Goal: Understand process/instructions

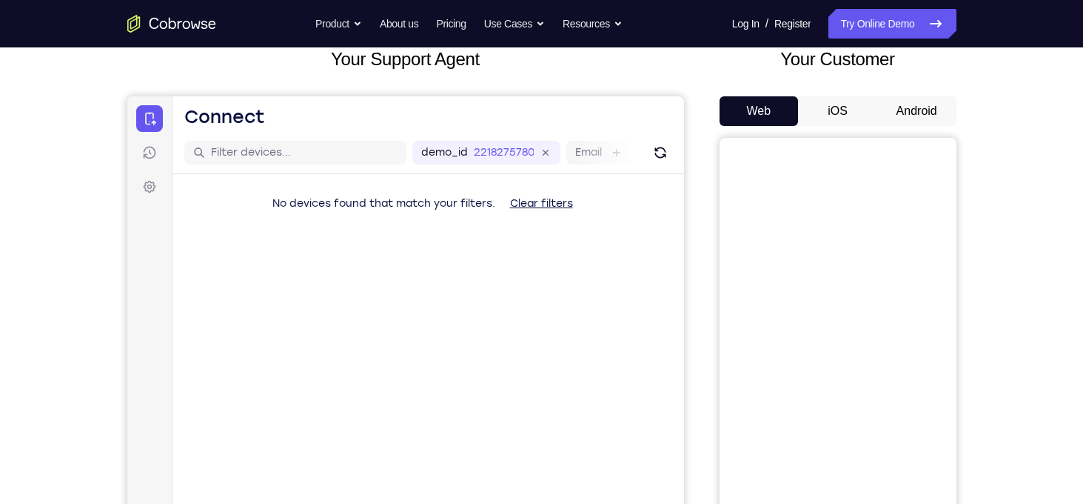
click at [898, 113] on button "Android" at bounding box center [917, 111] width 79 height 30
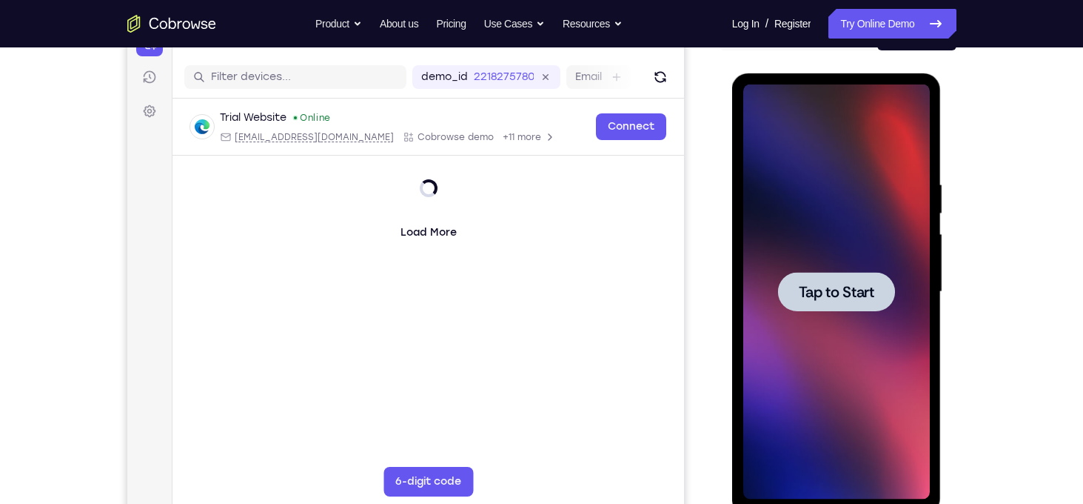
click at [827, 287] on span "Tap to Start" at bounding box center [837, 291] width 76 height 15
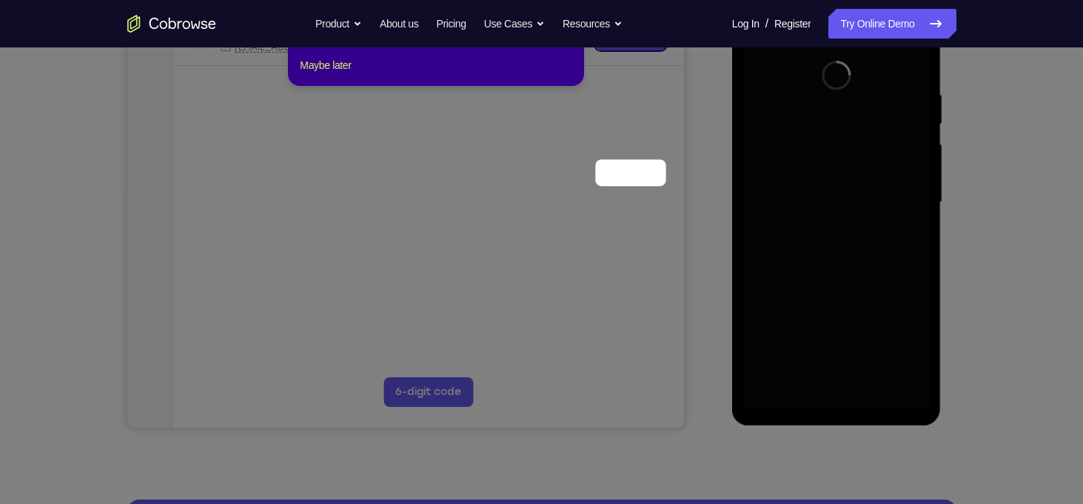
scroll to position [126, 0]
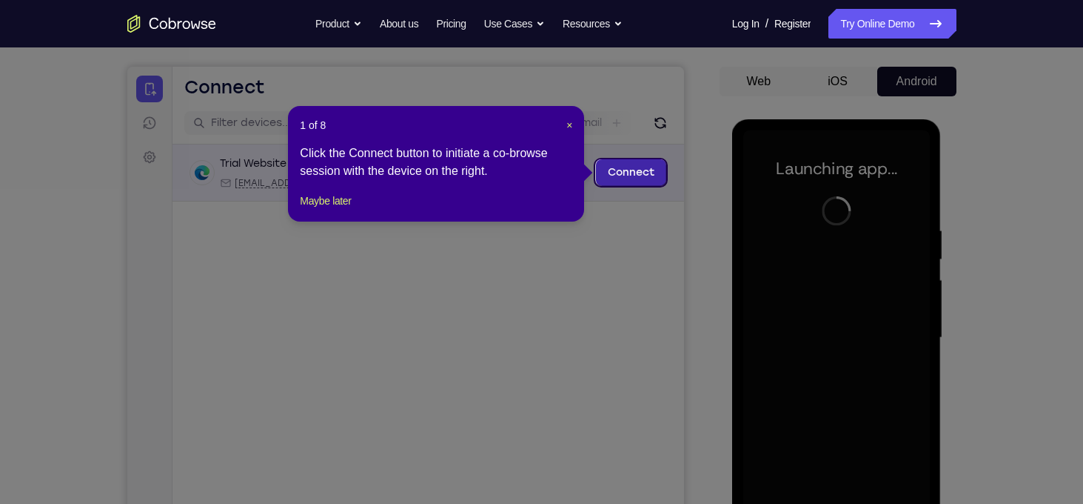
click at [640, 176] on link "Connect" at bounding box center [630, 172] width 70 height 27
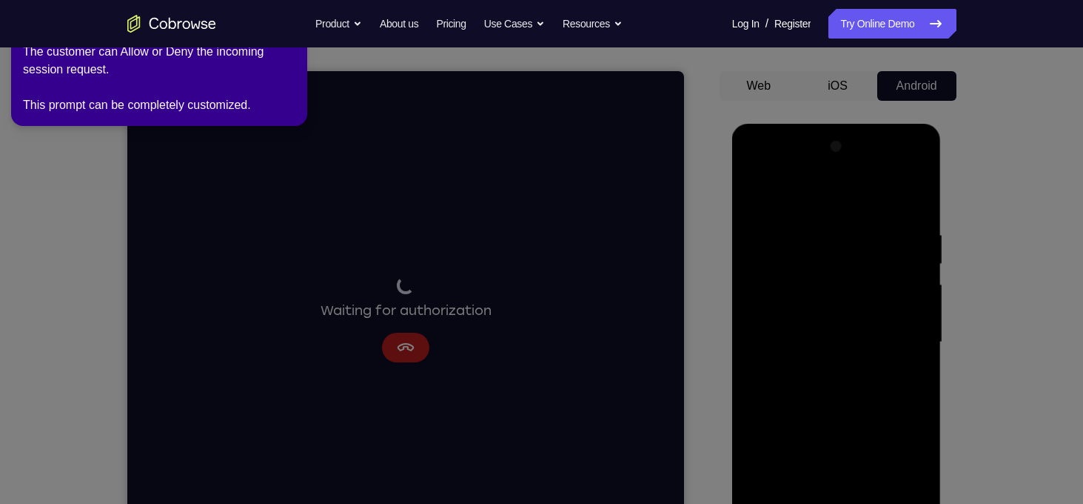
scroll to position [125, 0]
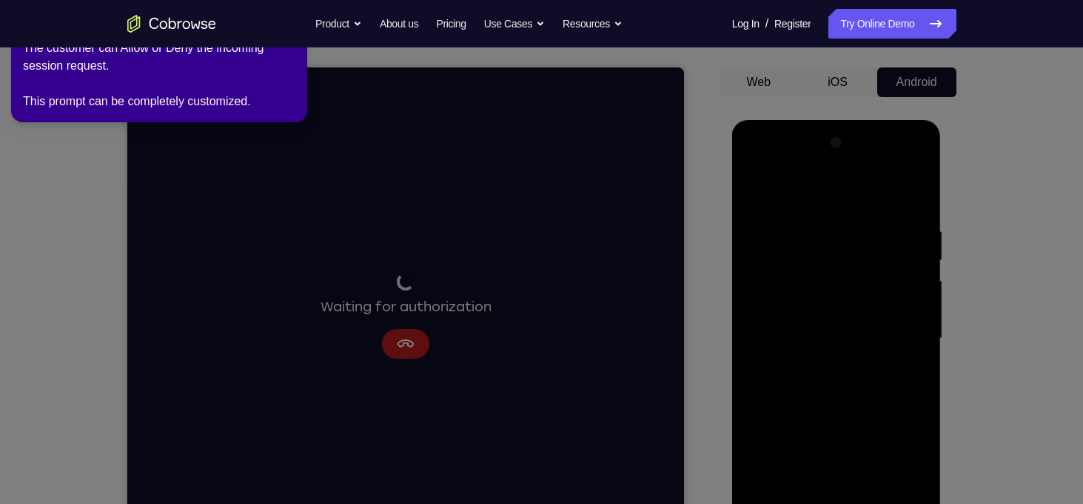
click at [411, 331] on icon at bounding box center [544, 248] width 1100 height 509
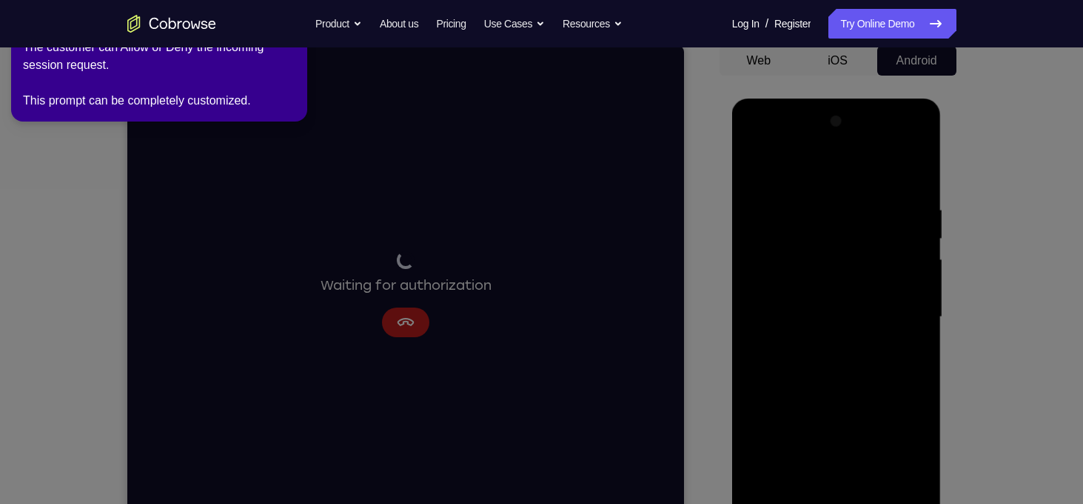
scroll to position [147, 0]
click at [238, 113] on div "2 of 8 × The customer can Allow or Deny the incoming session request. This prom…" at bounding box center [159, 60] width 296 height 121
click at [392, 312] on icon at bounding box center [544, 248] width 1100 height 509
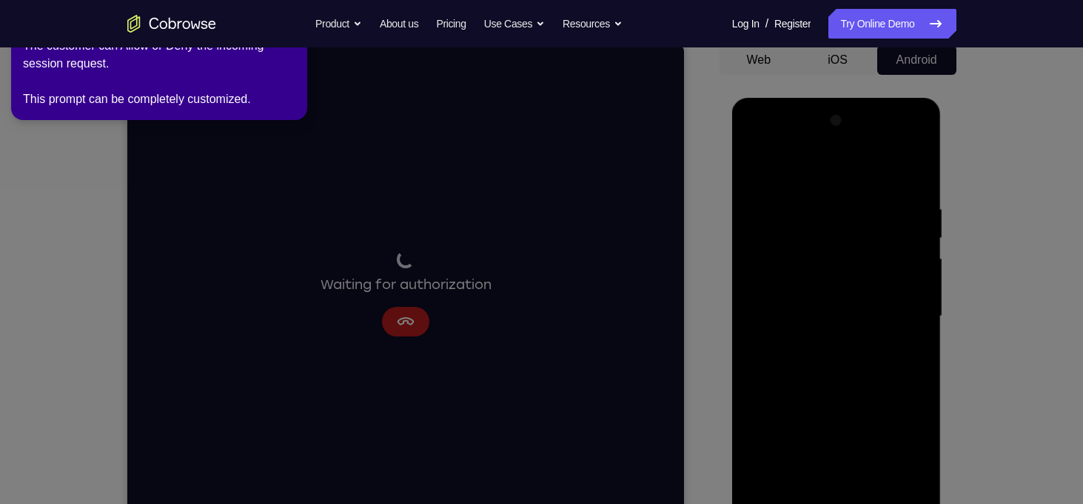
scroll to position [145, 0]
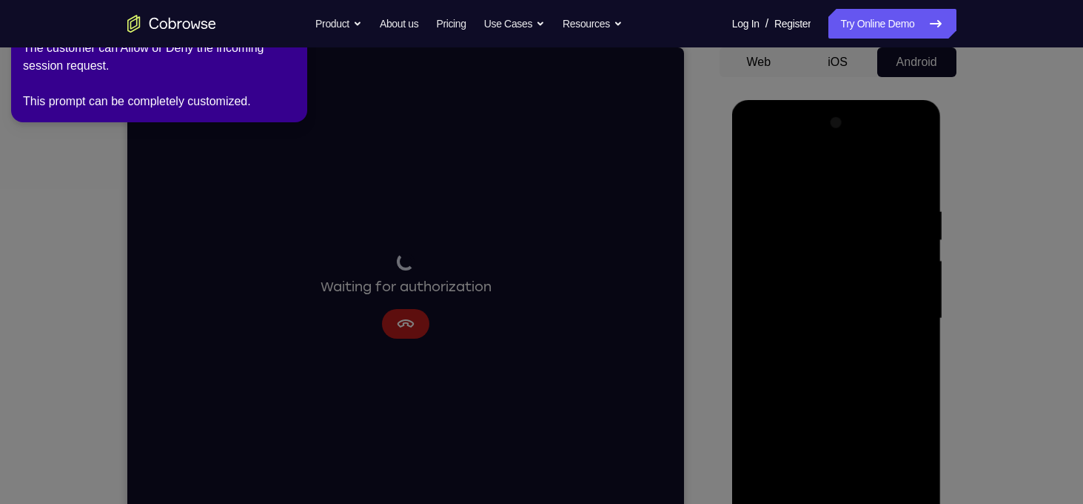
click at [200, 109] on div "The customer can Allow or Deny the incoming session request. This prompt can be…" at bounding box center [159, 74] width 273 height 71
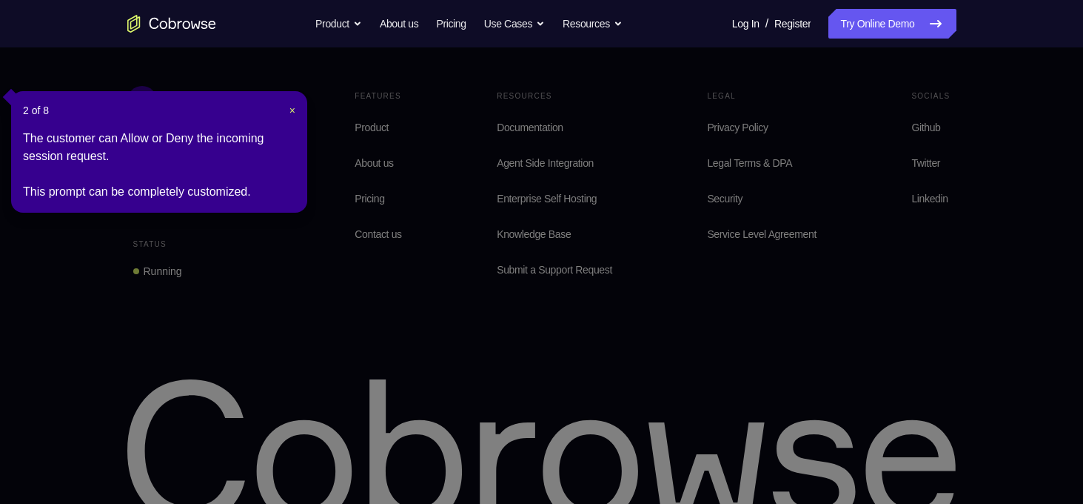
scroll to position [1100, 0]
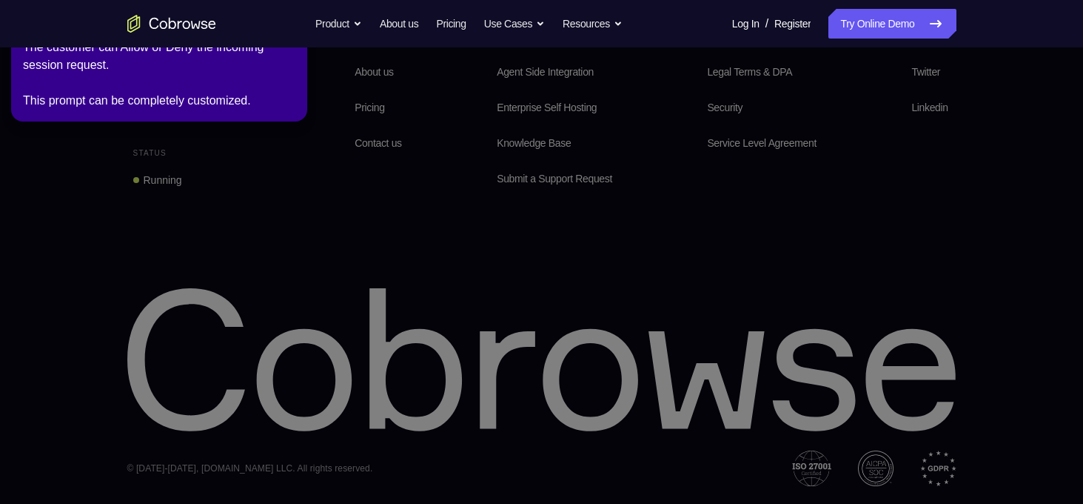
click at [289, 52] on div "The customer can Allow or Deny the incoming session request. This prompt can be…" at bounding box center [159, 74] width 273 height 71
drag, startPoint x: 283, startPoint y: 41, endPoint x: 280, endPoint y: 80, distance: 38.6
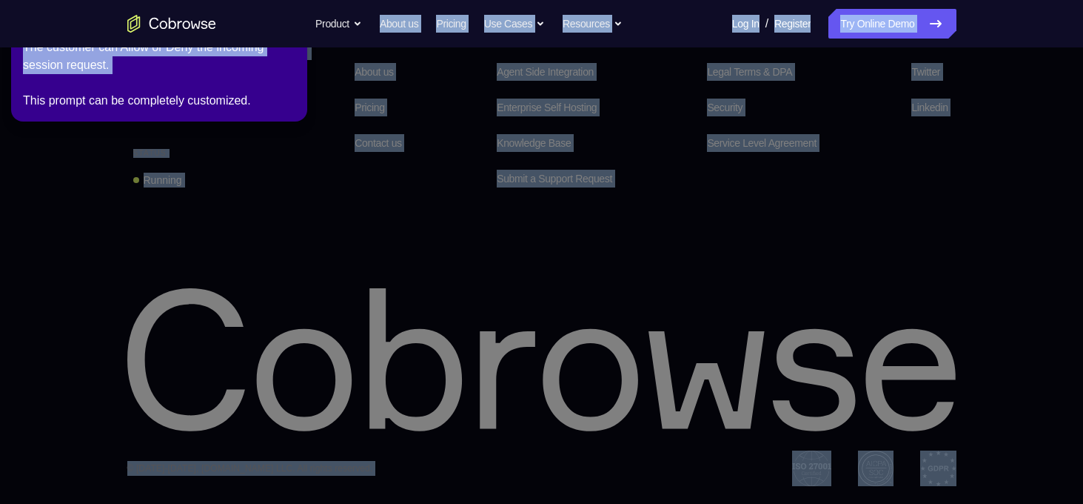
click at [280, 80] on div "The customer can Allow or Deny the incoming session request. This prompt can be…" at bounding box center [159, 74] width 273 height 71
drag, startPoint x: 280, startPoint y: 80, endPoint x: 282, endPoint y: 165, distance: 85.2
click at [282, 165] on icon at bounding box center [544, 248] width 1100 height 509
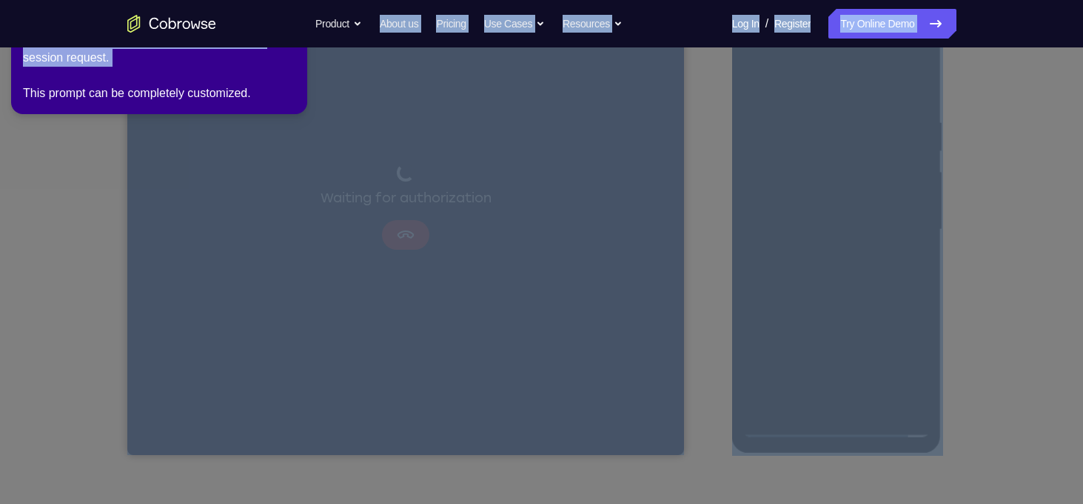
scroll to position [0, 0]
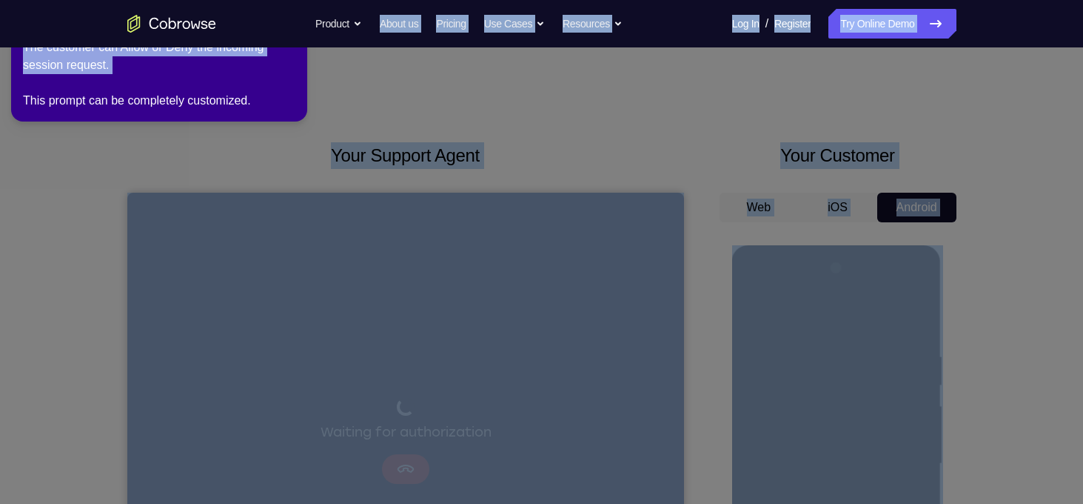
click at [375, 162] on icon at bounding box center [544, 248] width 1100 height 509
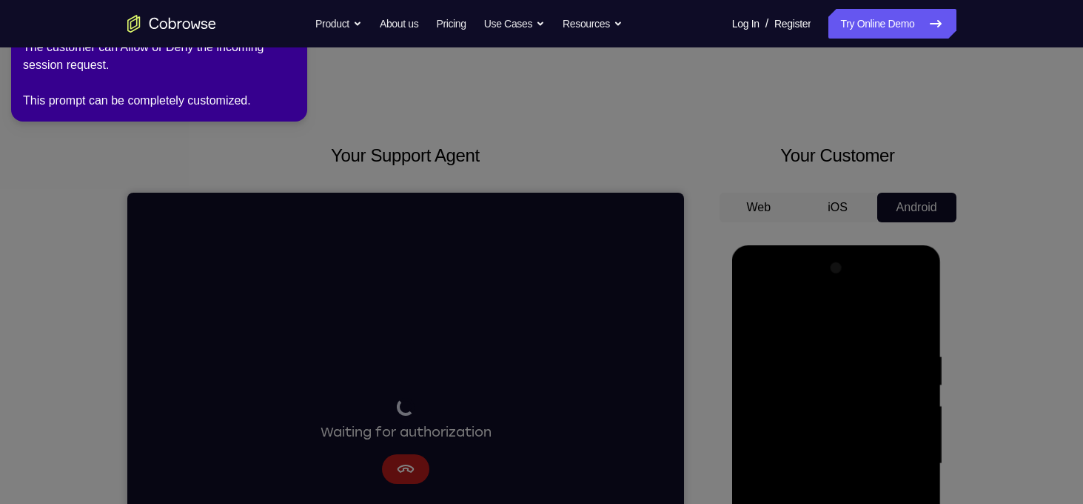
click at [285, 58] on div "The customer can Allow or Deny the incoming session request. This prompt can be…" at bounding box center [159, 74] width 273 height 71
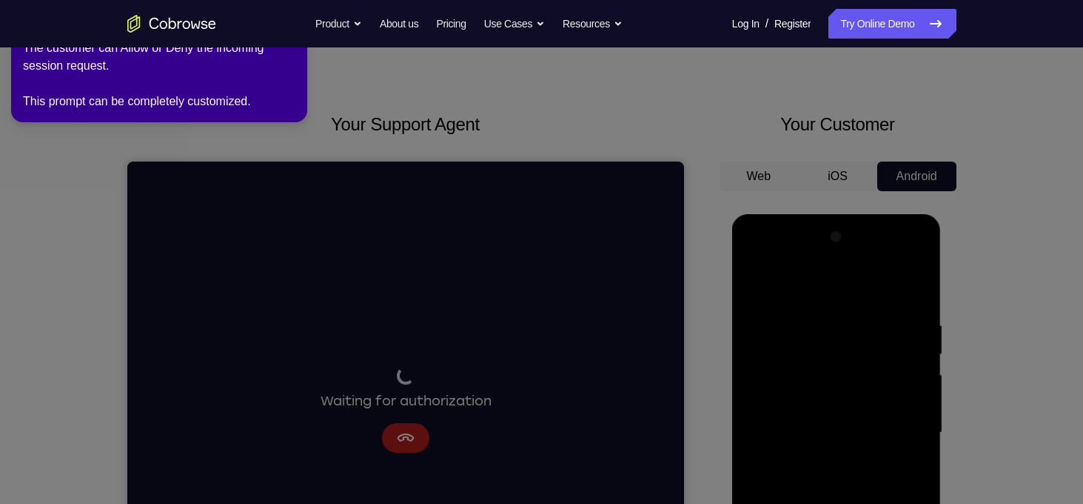
scroll to position [32, 0]
click at [286, 46] on nav "Go back Powerful, Flexible and Trustworthy. Avoid all extra friction for both A…" at bounding box center [541, 23] width 1083 height 47
click at [724, 187] on icon at bounding box center [544, 248] width 1100 height 509
click at [277, 72] on div "The customer can Allow or Deny the incoming session request. This prompt can be…" at bounding box center [159, 74] width 273 height 71
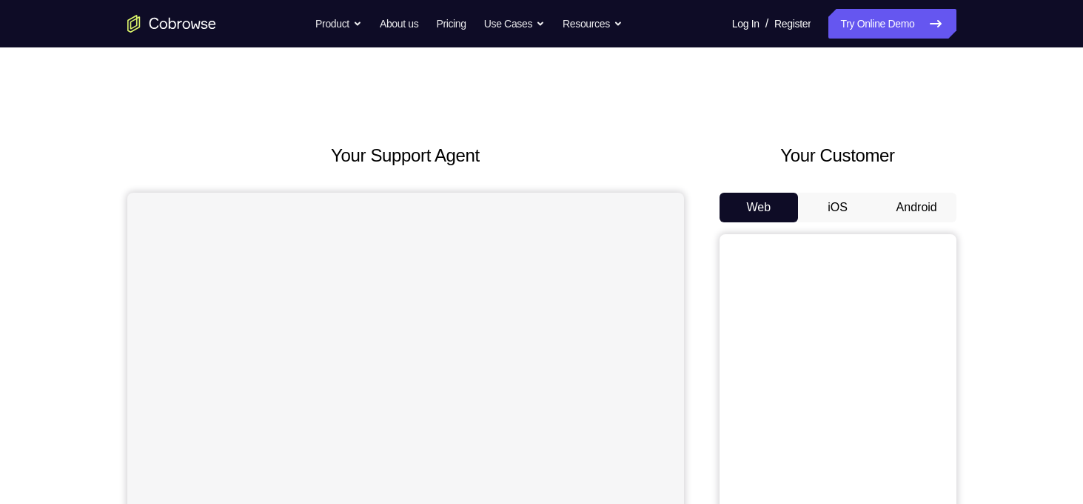
click at [892, 201] on button "Android" at bounding box center [917, 208] width 79 height 30
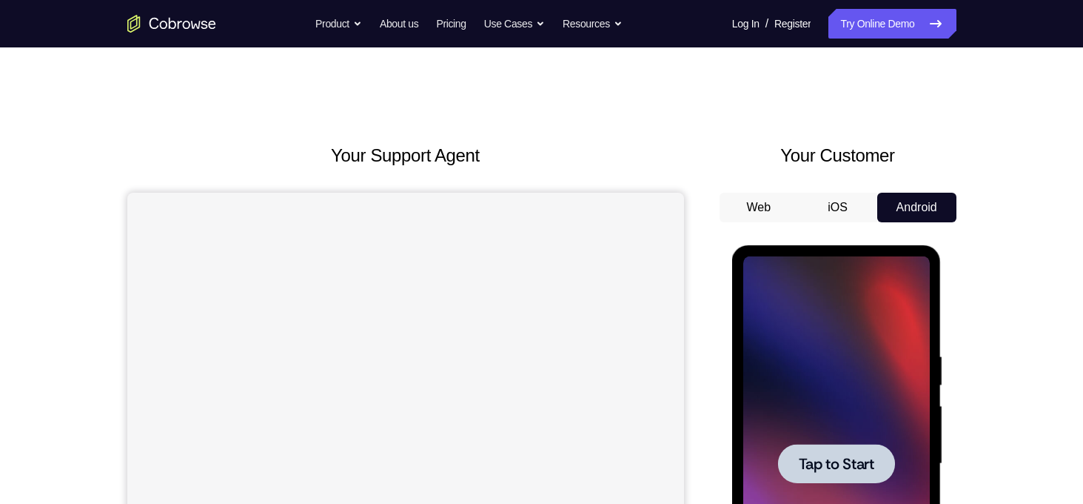
click at [797, 427] on div at bounding box center [837, 463] width 187 height 415
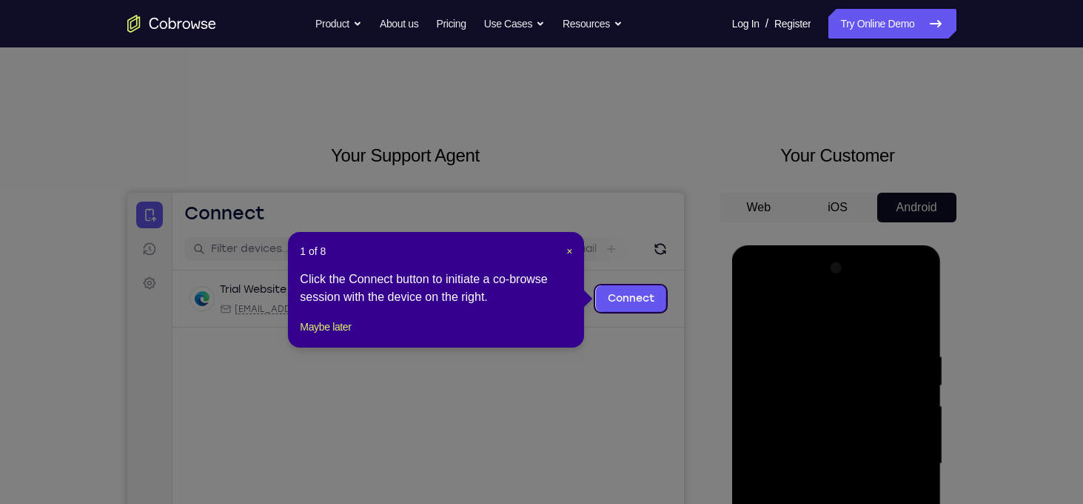
click at [564, 250] on header "1 of 8 ×" at bounding box center [436, 251] width 273 height 15
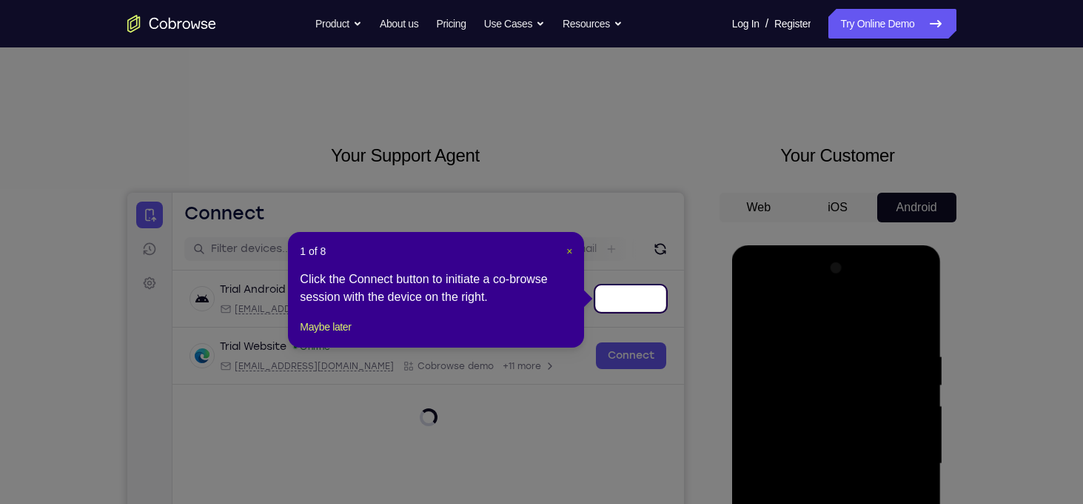
click at [567, 250] on span "×" at bounding box center [570, 251] width 6 height 12
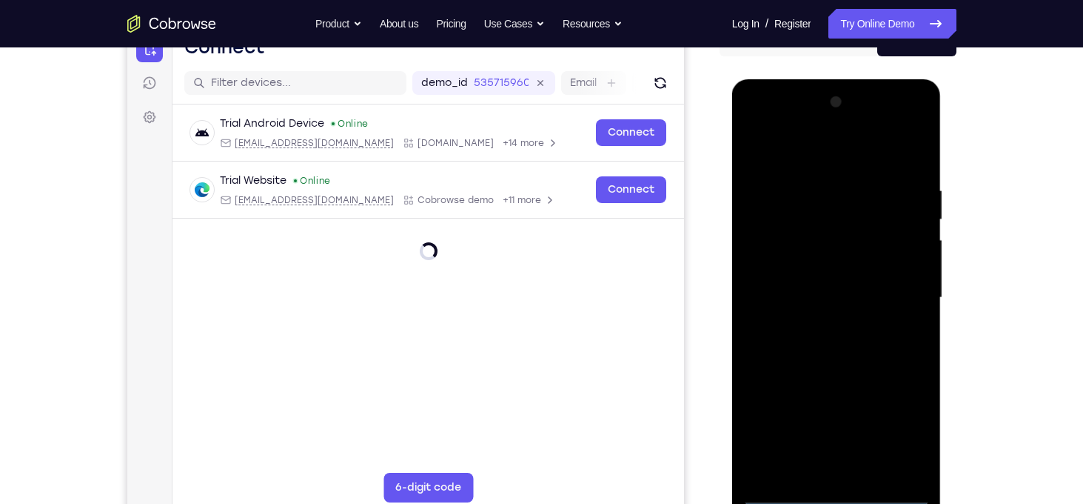
scroll to position [167, 0]
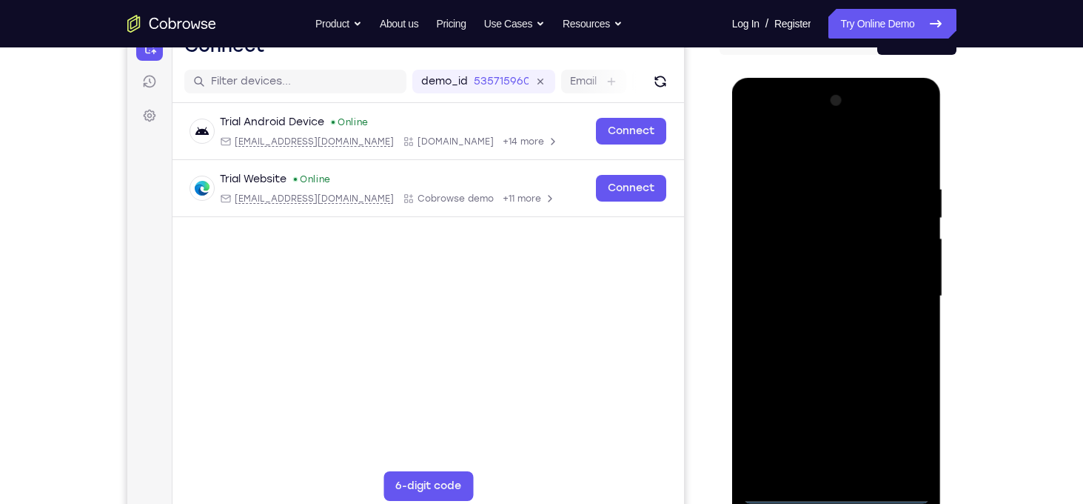
click at [838, 488] on div at bounding box center [837, 296] width 187 height 415
click at [918, 433] on div at bounding box center [837, 296] width 187 height 415
click at [912, 432] on div at bounding box center [837, 296] width 187 height 415
click at [801, 161] on div at bounding box center [837, 296] width 187 height 415
click at [886, 284] on div at bounding box center [837, 296] width 187 height 415
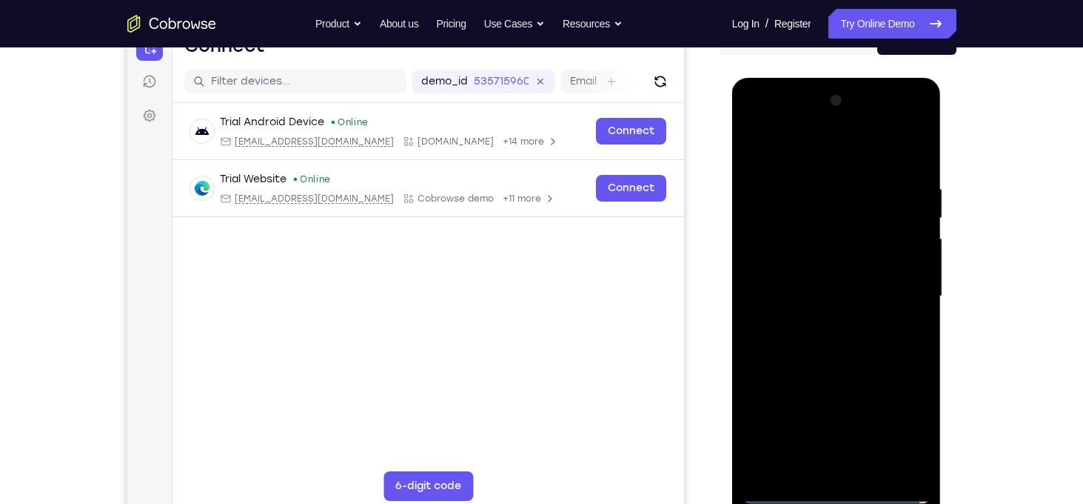
click at [851, 468] on div at bounding box center [837, 296] width 187 height 415
click at [825, 273] on div at bounding box center [837, 296] width 187 height 415
click at [813, 293] on div at bounding box center [837, 296] width 187 height 415
click at [902, 152] on div at bounding box center [837, 296] width 187 height 415
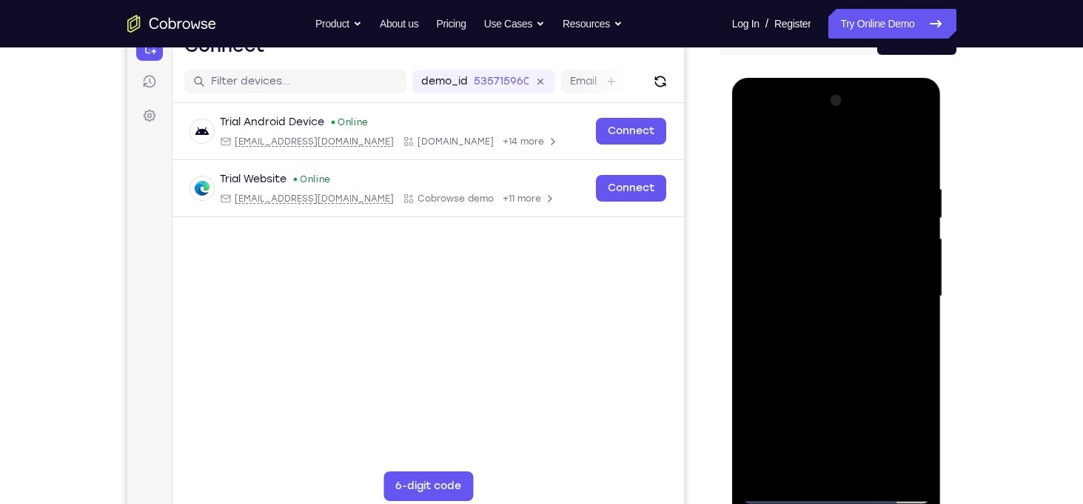
click at [851, 337] on div at bounding box center [837, 296] width 187 height 415
click at [817, 194] on div at bounding box center [837, 296] width 187 height 415
click at [917, 293] on div at bounding box center [837, 296] width 187 height 415
click at [916, 269] on div at bounding box center [837, 296] width 187 height 415
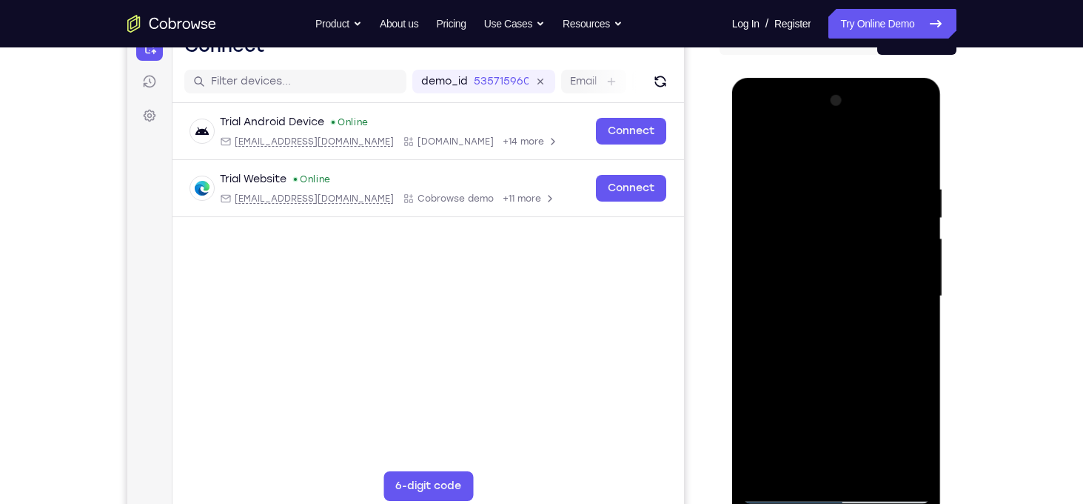
click at [917, 281] on div at bounding box center [837, 296] width 187 height 415
click at [915, 277] on div at bounding box center [837, 296] width 187 height 415
click at [915, 233] on div at bounding box center [837, 296] width 187 height 415
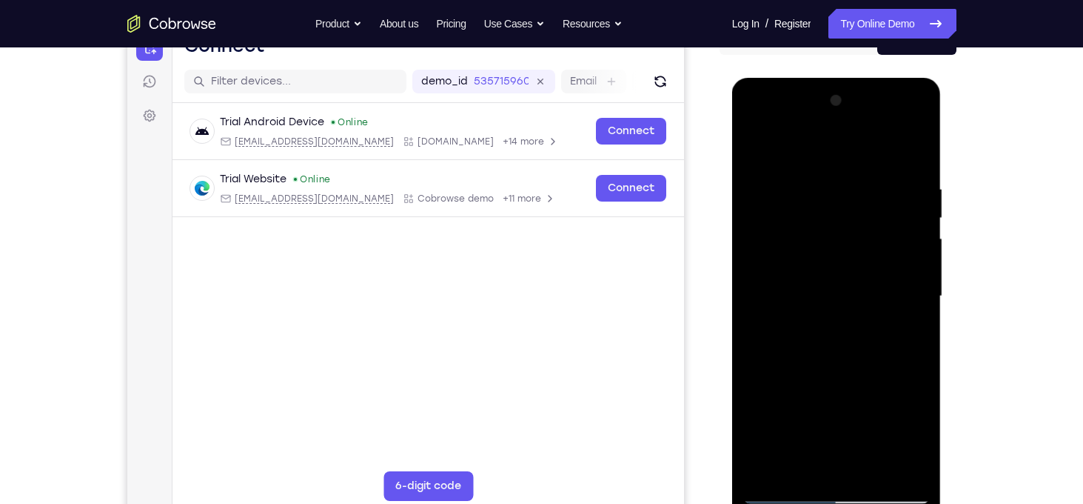
click at [915, 233] on div at bounding box center [837, 296] width 187 height 415
click at [915, 235] on div at bounding box center [837, 296] width 187 height 415
click at [918, 236] on div at bounding box center [837, 296] width 187 height 415
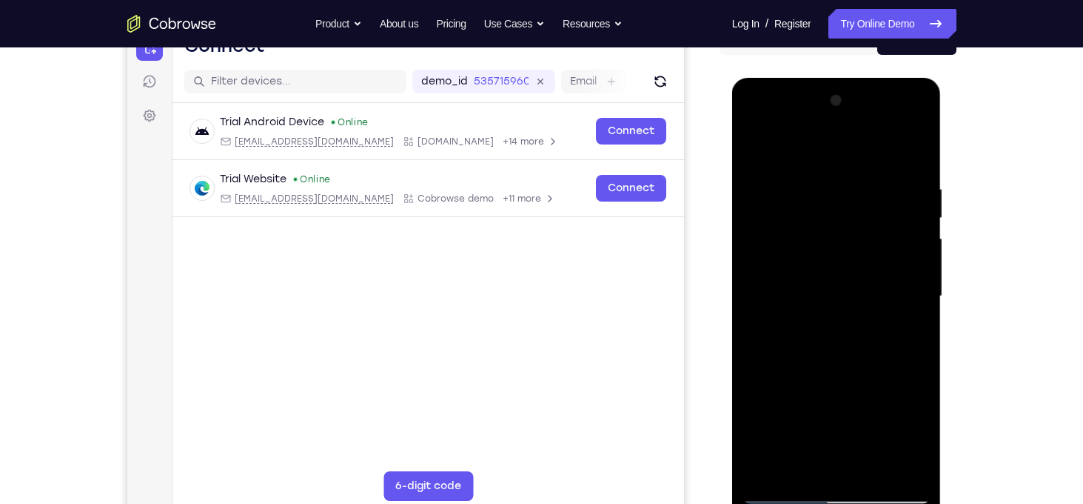
click at [918, 236] on div at bounding box center [837, 296] width 187 height 415
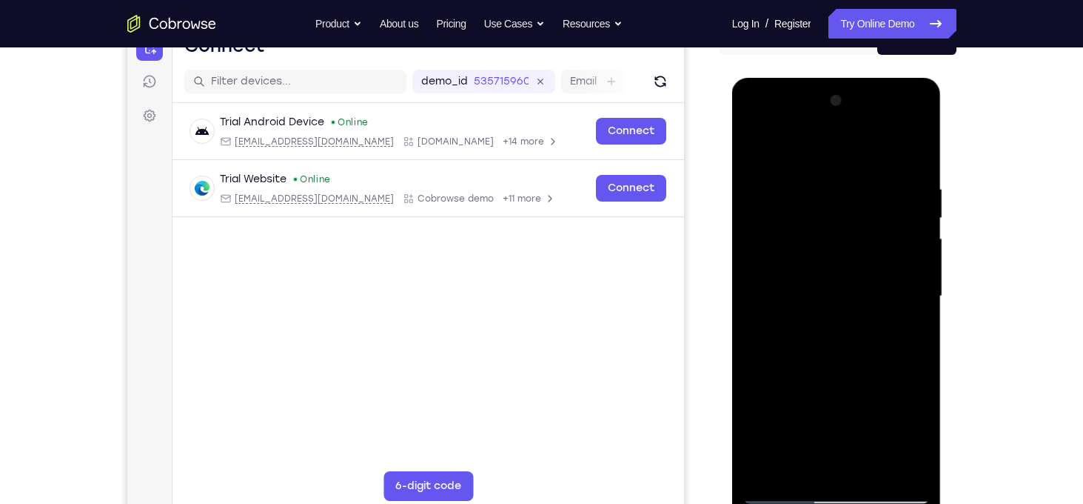
click at [918, 236] on div at bounding box center [837, 296] width 187 height 415
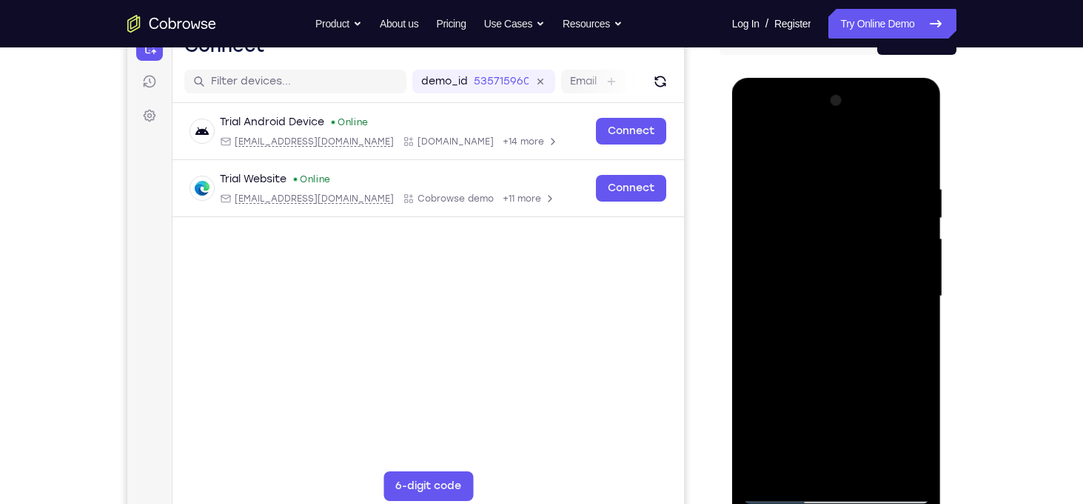
click at [918, 236] on div at bounding box center [837, 296] width 187 height 415
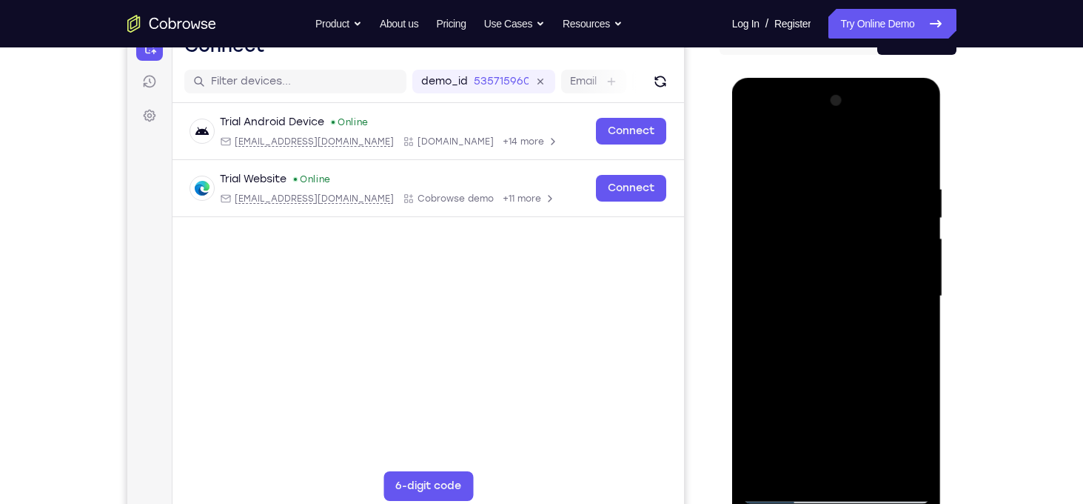
drag, startPoint x: 906, startPoint y: 213, endPoint x: 812, endPoint y: 214, distance: 94.1
click at [812, 214] on div at bounding box center [837, 296] width 187 height 415
click at [915, 241] on div at bounding box center [837, 296] width 187 height 415
click at [915, 154] on div at bounding box center [837, 296] width 187 height 415
click at [915, 146] on div at bounding box center [837, 296] width 187 height 415
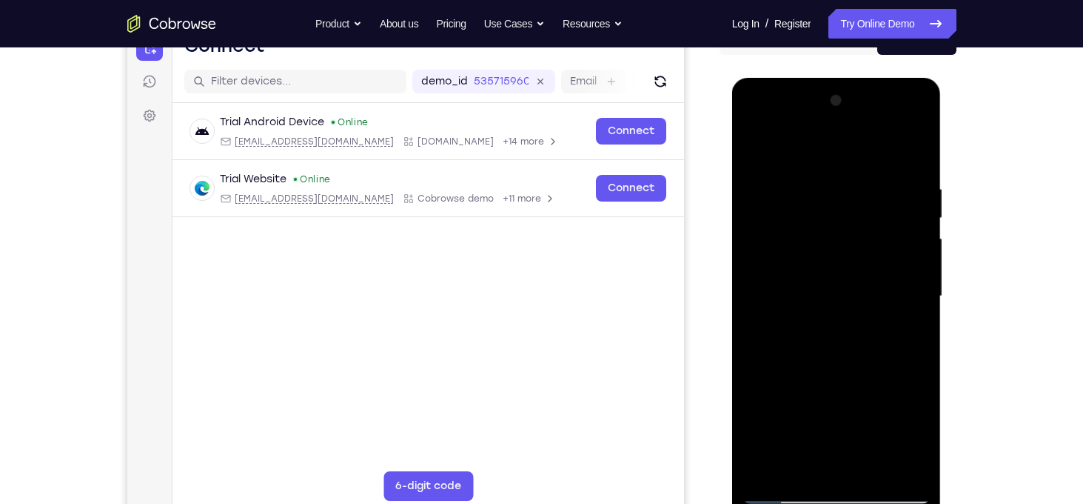
scroll to position [287, 0]
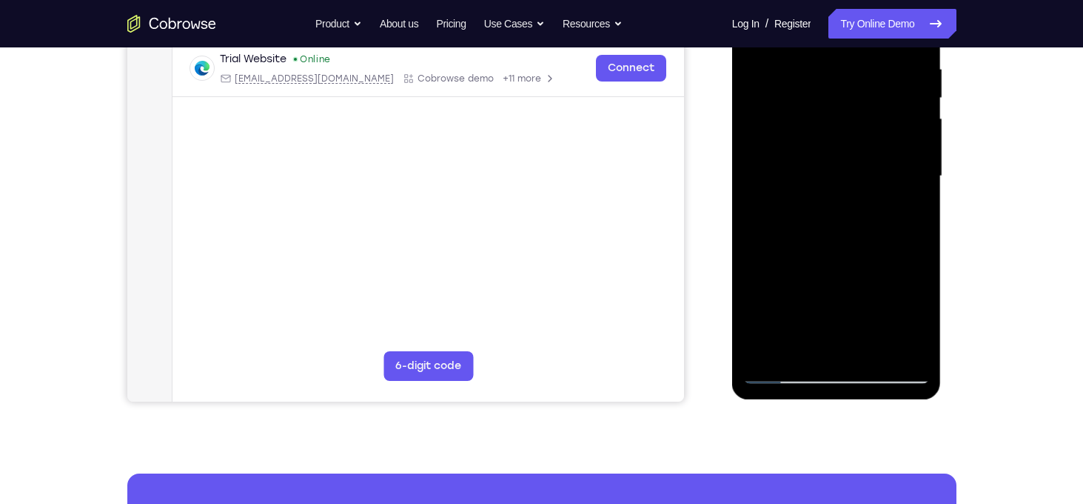
click at [784, 372] on div at bounding box center [837, 176] width 187 height 415
click at [871, 349] on div at bounding box center [837, 176] width 187 height 415
click at [842, 260] on div at bounding box center [837, 176] width 187 height 415
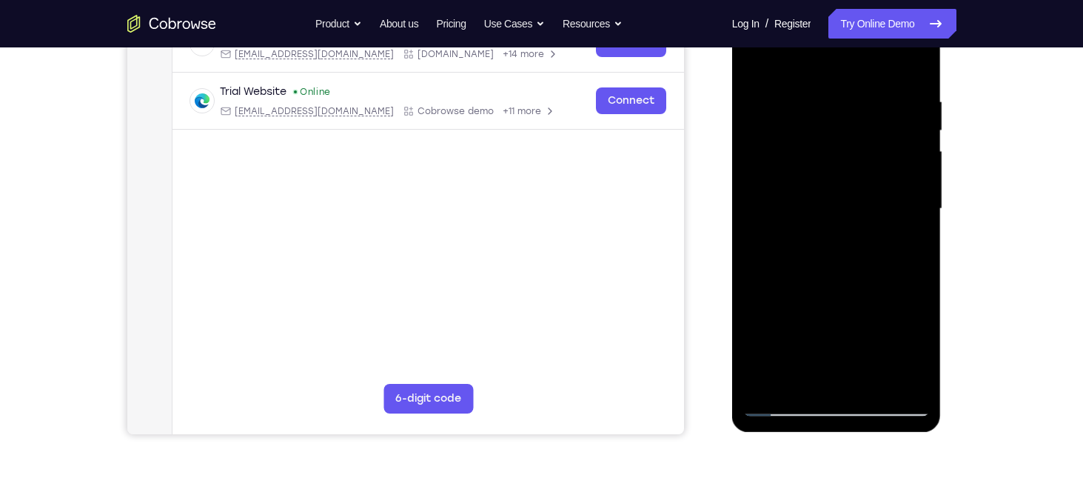
scroll to position [248, 0]
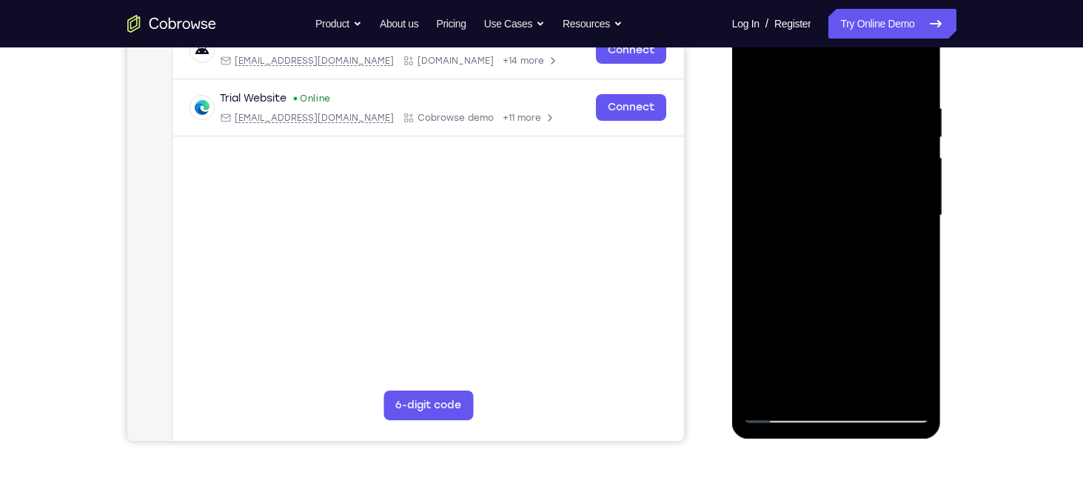
click at [789, 408] on div at bounding box center [837, 215] width 187 height 415
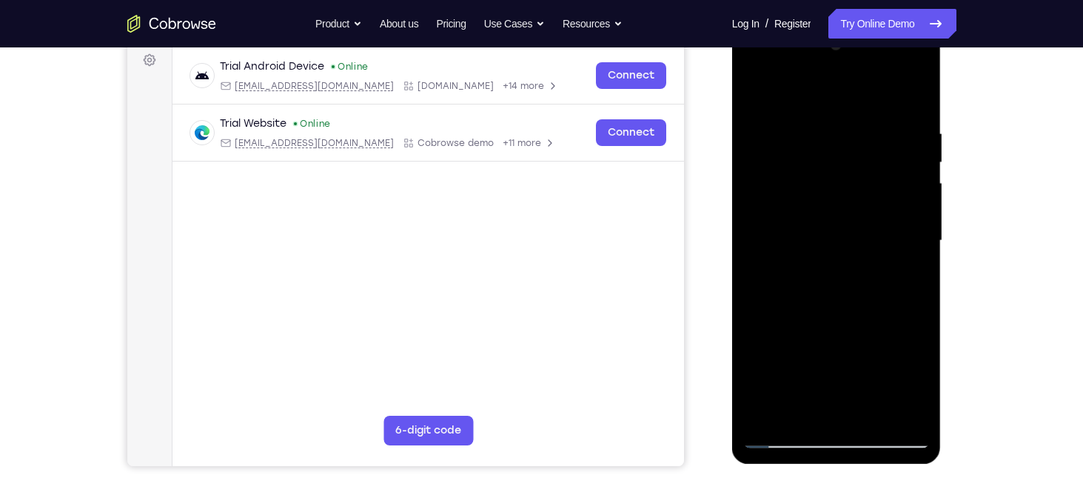
scroll to position [161, 0]
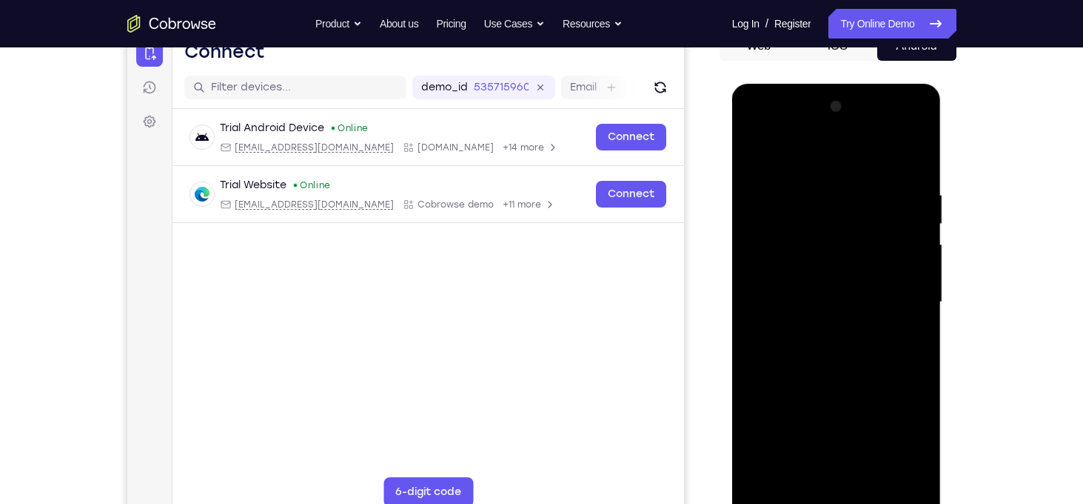
click at [758, 130] on div at bounding box center [837, 302] width 187 height 415
click at [782, 258] on div at bounding box center [837, 302] width 187 height 415
click at [821, 184] on div at bounding box center [837, 302] width 187 height 415
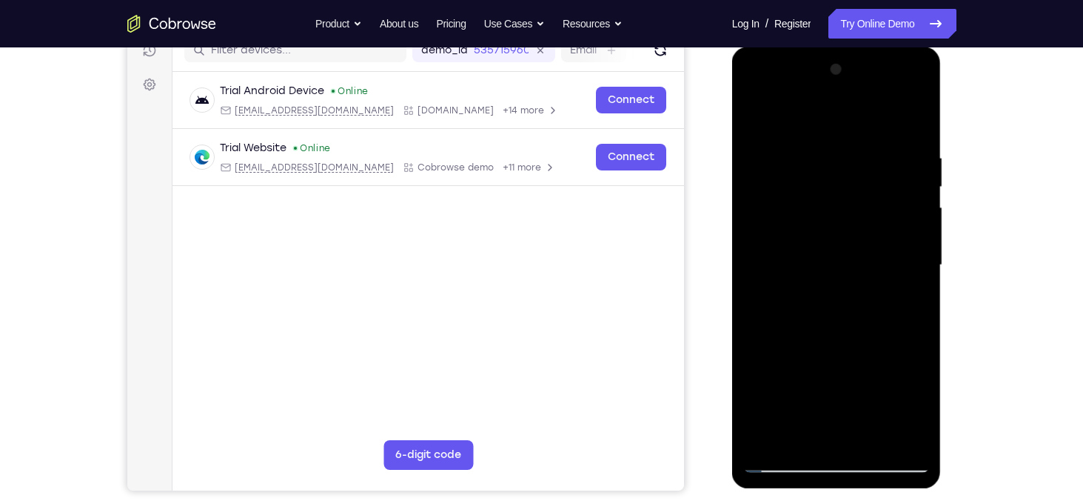
click at [893, 435] on div at bounding box center [837, 265] width 187 height 415
drag, startPoint x: 926, startPoint y: 249, endPoint x: 834, endPoint y: 254, distance: 92.7
click at [834, 254] on div at bounding box center [837, 265] width 187 height 415
drag, startPoint x: 882, startPoint y: 250, endPoint x: 806, endPoint y: 270, distance: 78.3
click at [806, 270] on div at bounding box center [837, 265] width 187 height 415
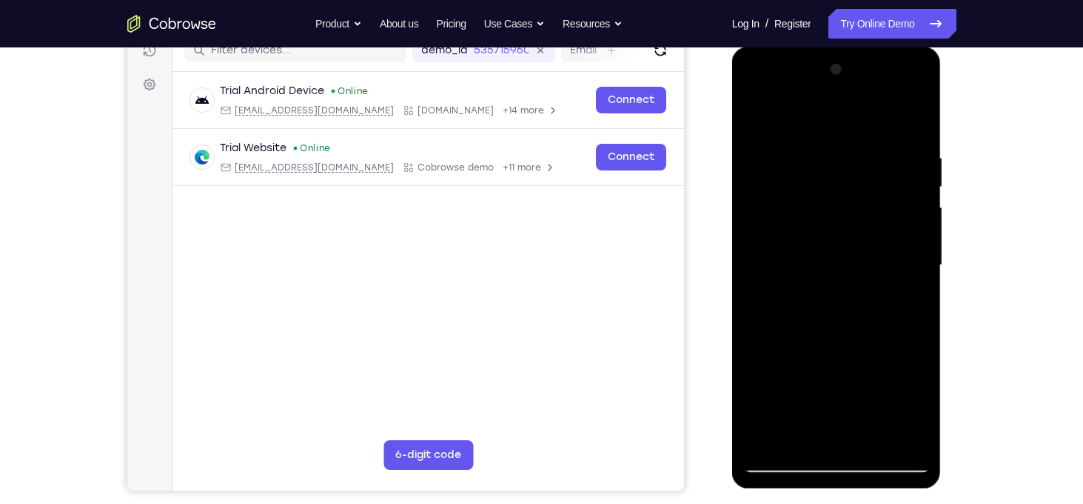
drag, startPoint x: 904, startPoint y: 272, endPoint x: 812, endPoint y: 278, distance: 92.0
click at [812, 278] on div at bounding box center [837, 265] width 187 height 415
drag, startPoint x: 901, startPoint y: 279, endPoint x: 817, endPoint y: 290, distance: 85.1
click at [817, 290] on div at bounding box center [837, 265] width 187 height 415
drag, startPoint x: 894, startPoint y: 278, endPoint x: 778, endPoint y: 308, distance: 119.4
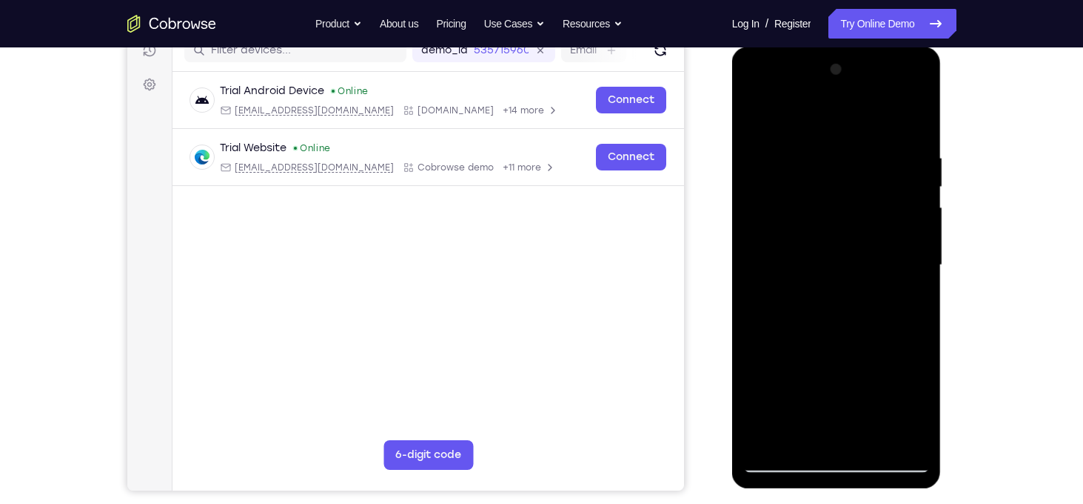
click at [778, 308] on div at bounding box center [837, 265] width 187 height 415
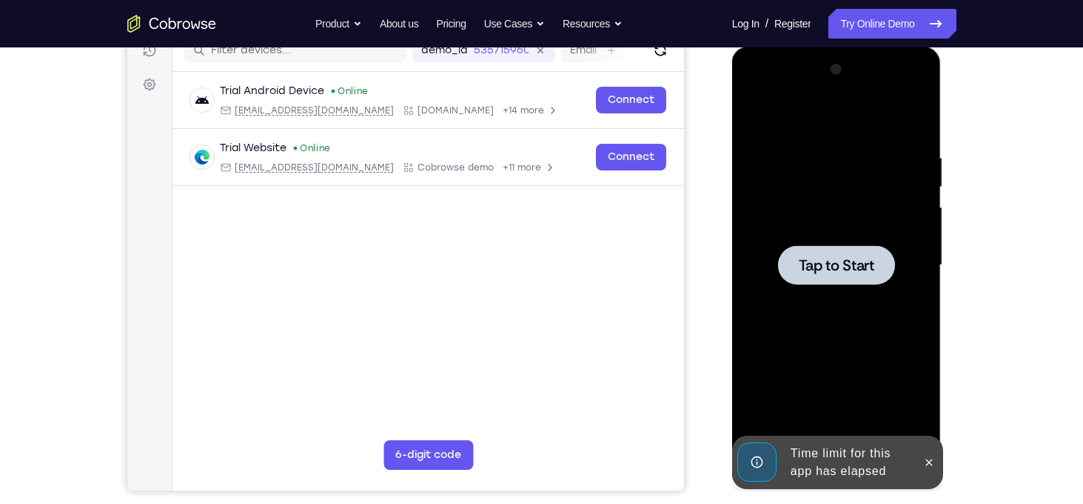
click at [863, 301] on div at bounding box center [837, 265] width 187 height 415
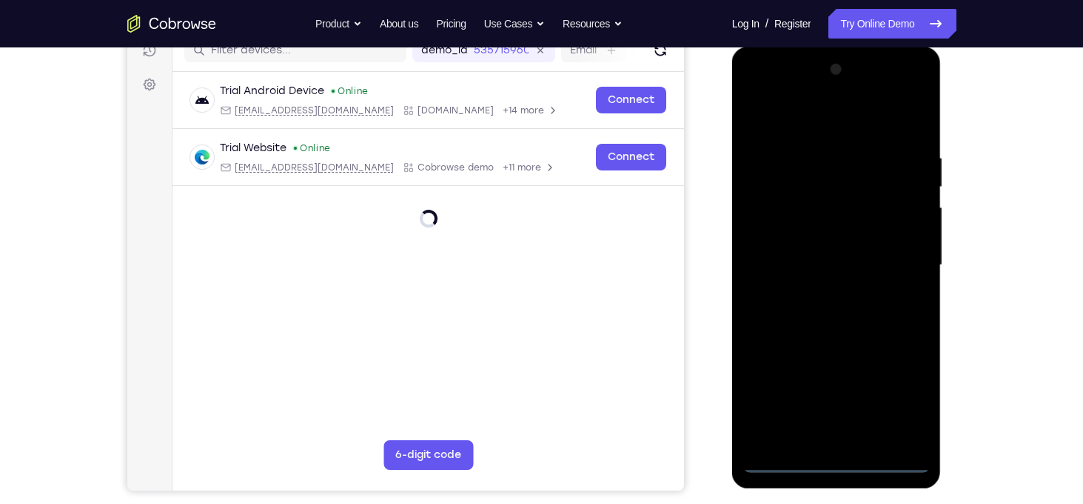
scroll to position [215, 0]
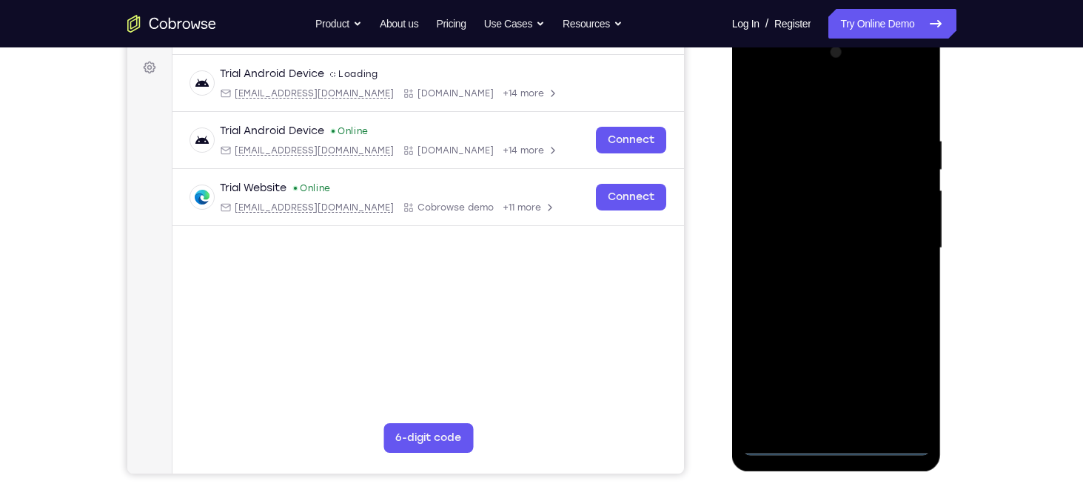
click at [838, 446] on div at bounding box center [837, 248] width 187 height 415
click at [897, 391] on div at bounding box center [837, 248] width 187 height 415
click at [846, 115] on div at bounding box center [837, 248] width 187 height 415
click at [769, 201] on div at bounding box center [837, 248] width 187 height 415
click at [821, 259] on div at bounding box center [837, 248] width 187 height 415
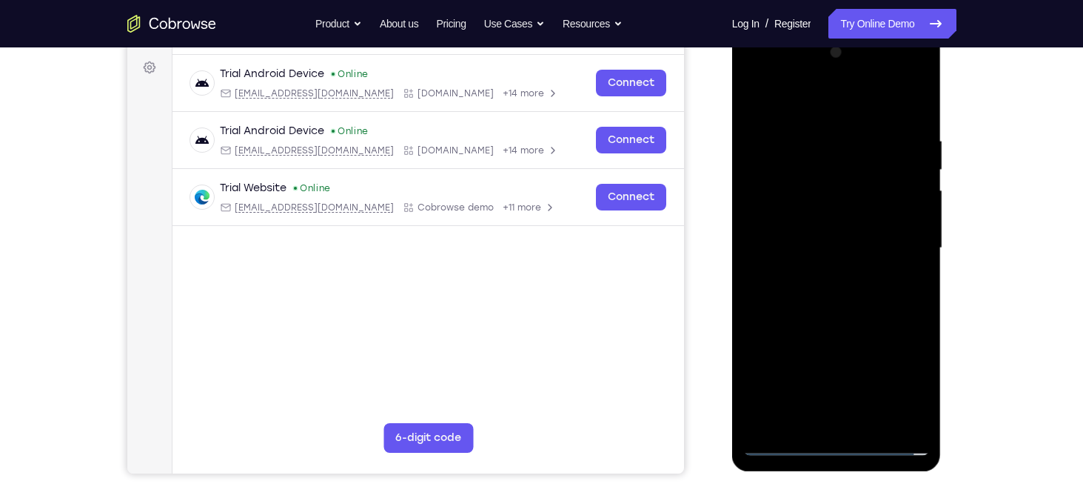
click at [814, 244] on div at bounding box center [837, 248] width 187 height 415
click at [815, 261] on div at bounding box center [837, 248] width 187 height 415
click at [901, 109] on div at bounding box center [837, 248] width 187 height 415
click at [840, 422] on div at bounding box center [837, 248] width 187 height 415
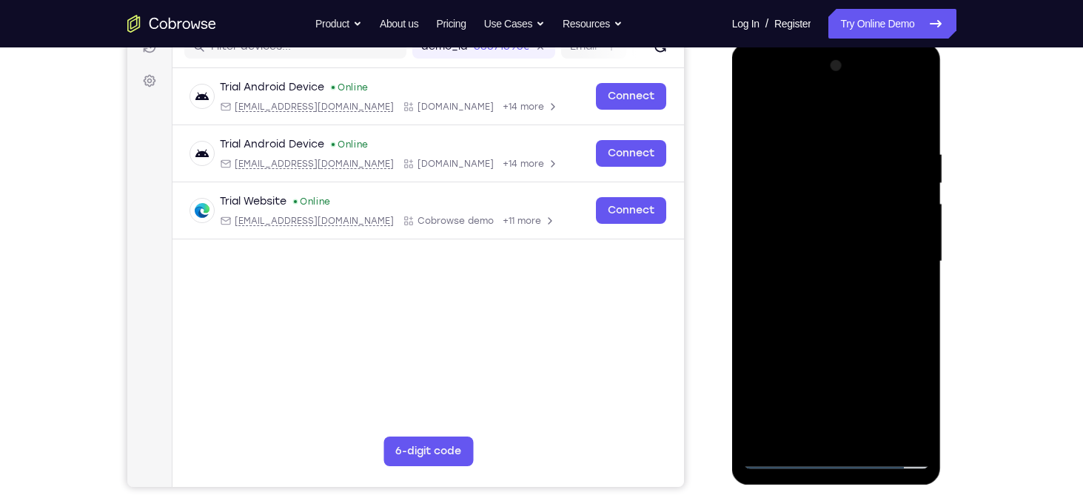
scroll to position [201, 0]
click at [835, 236] on div at bounding box center [837, 262] width 187 height 415
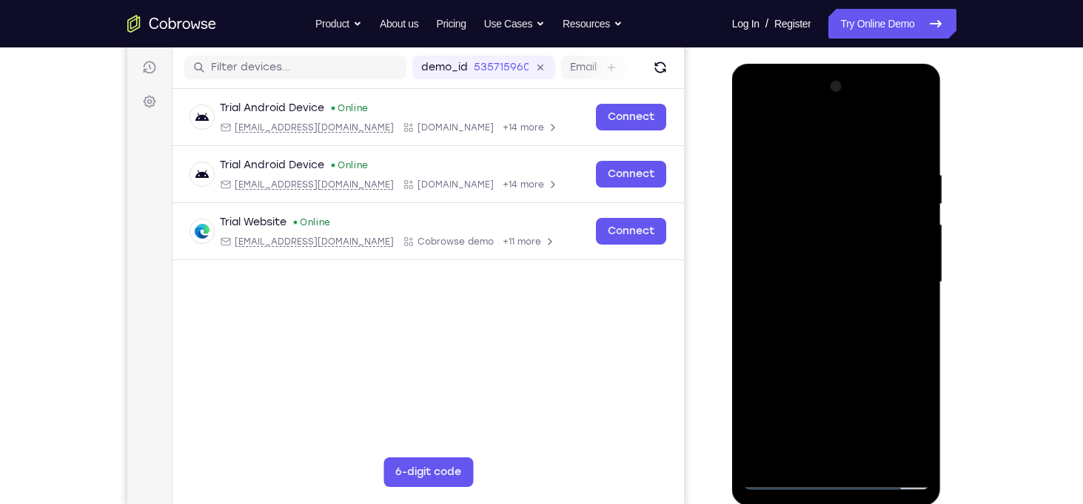
scroll to position [181, 0]
click at [752, 142] on div at bounding box center [837, 283] width 187 height 415
click at [879, 158] on div at bounding box center [837, 283] width 187 height 415
click at [869, 207] on div at bounding box center [837, 283] width 187 height 415
click at [891, 325] on div at bounding box center [837, 283] width 187 height 415
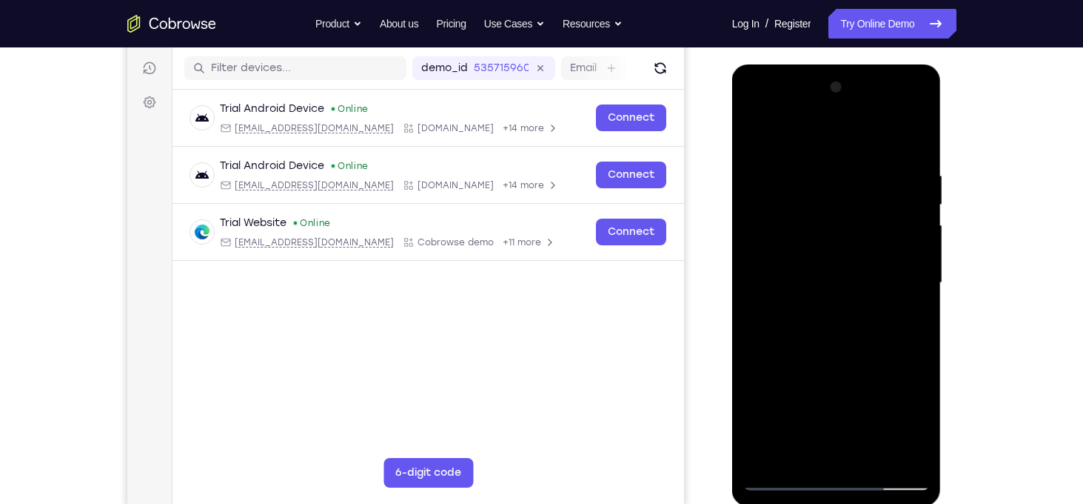
click at [760, 308] on div at bounding box center [837, 283] width 187 height 415
click at [923, 302] on div at bounding box center [837, 283] width 187 height 415
drag, startPoint x: 923, startPoint y: 302, endPoint x: 814, endPoint y: 315, distance: 109.6
click at [814, 315] on div at bounding box center [837, 283] width 187 height 415
click at [756, 142] on div at bounding box center [837, 283] width 187 height 415
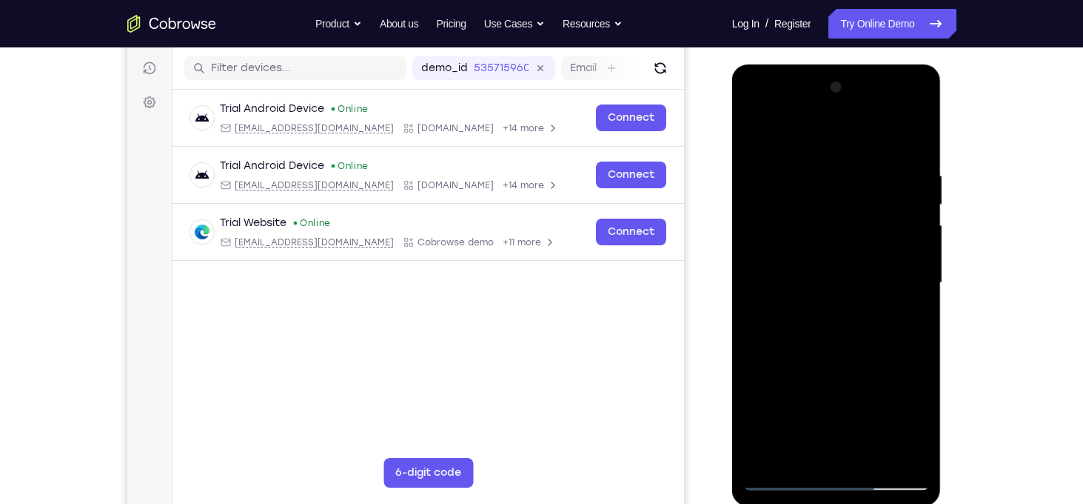
click at [752, 144] on div at bounding box center [837, 283] width 187 height 415
click at [753, 143] on div at bounding box center [837, 283] width 187 height 415
click at [921, 136] on div at bounding box center [837, 283] width 187 height 415
click at [918, 130] on div at bounding box center [837, 283] width 187 height 415
click at [904, 265] on div at bounding box center [837, 283] width 187 height 415
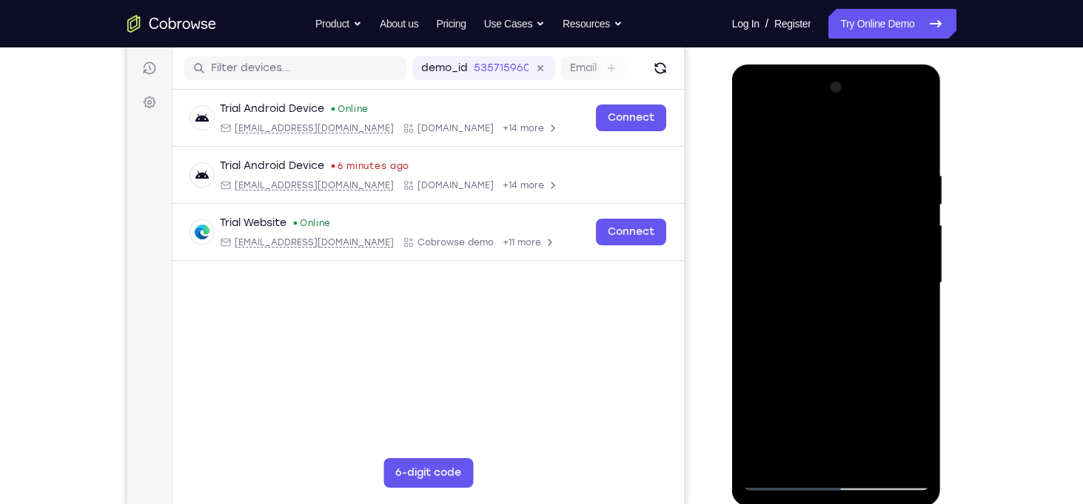
click at [919, 134] on div at bounding box center [837, 283] width 187 height 415
click at [873, 270] on div at bounding box center [837, 283] width 187 height 415
click at [859, 263] on div at bounding box center [837, 283] width 187 height 415
click at [918, 133] on div at bounding box center [837, 283] width 187 height 415
click at [844, 264] on div at bounding box center [837, 283] width 187 height 415
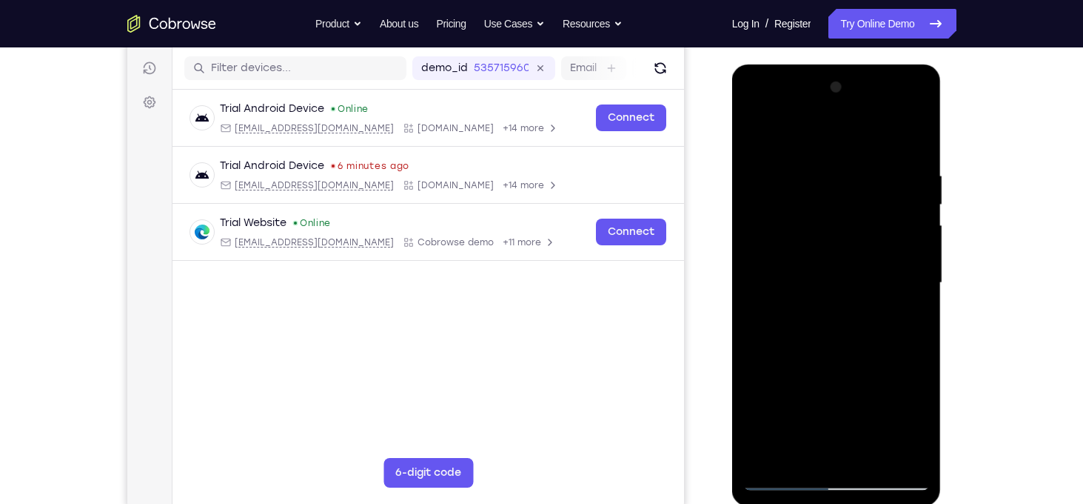
click at [920, 133] on div at bounding box center [837, 283] width 187 height 415
click at [863, 269] on div at bounding box center [837, 283] width 187 height 415
drag, startPoint x: 866, startPoint y: 212, endPoint x: 845, endPoint y: 454, distance: 243.1
click at [845, 454] on div at bounding box center [837, 283] width 187 height 415
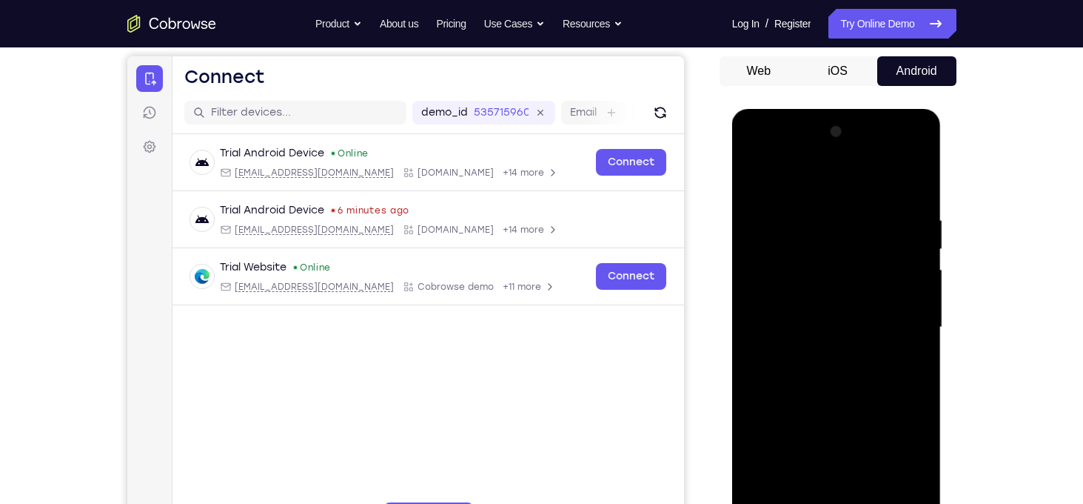
scroll to position [118, 0]
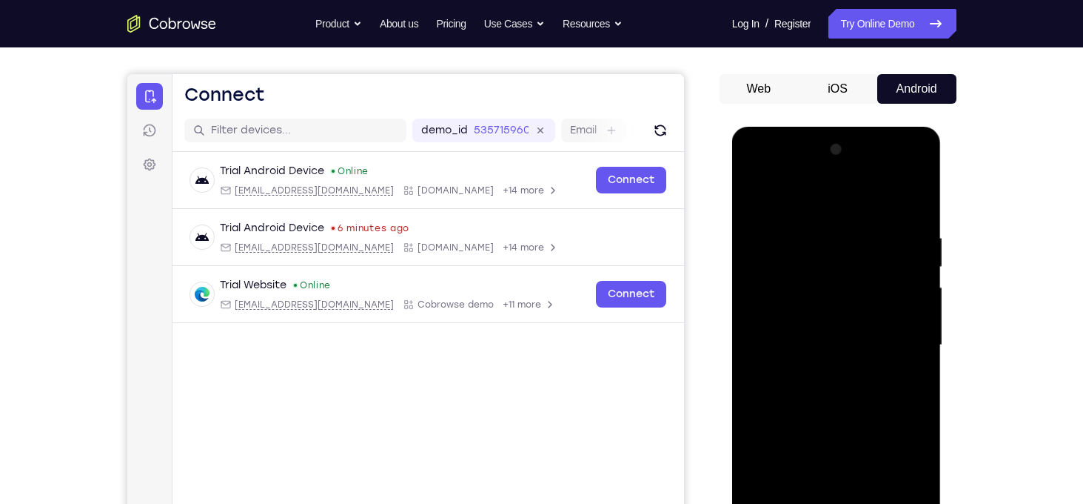
drag, startPoint x: 818, startPoint y: 240, endPoint x: 802, endPoint y: 245, distance: 17.1
click at [802, 245] on div at bounding box center [837, 345] width 187 height 415
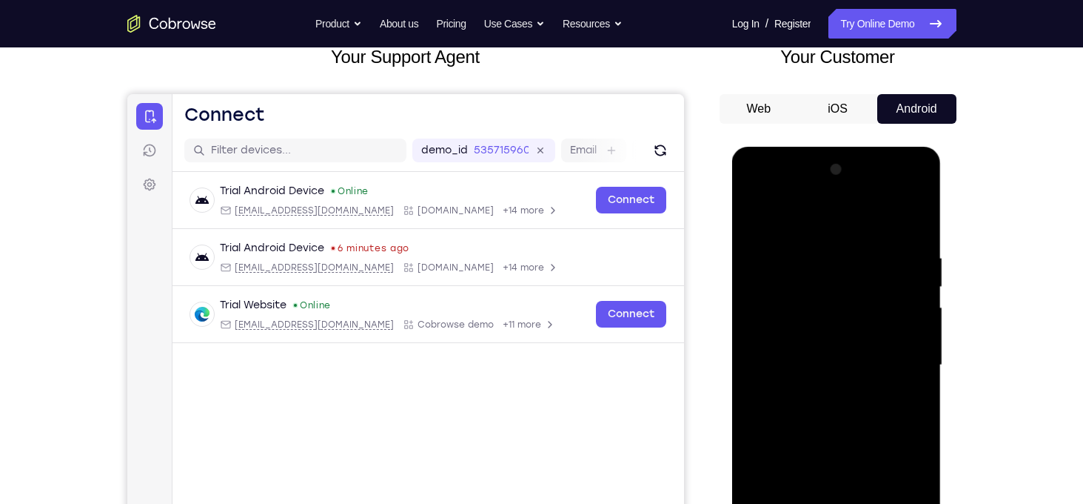
drag, startPoint x: 806, startPoint y: 298, endPoint x: 809, endPoint y: 378, distance: 80.8
click at [809, 378] on div at bounding box center [837, 365] width 187 height 415
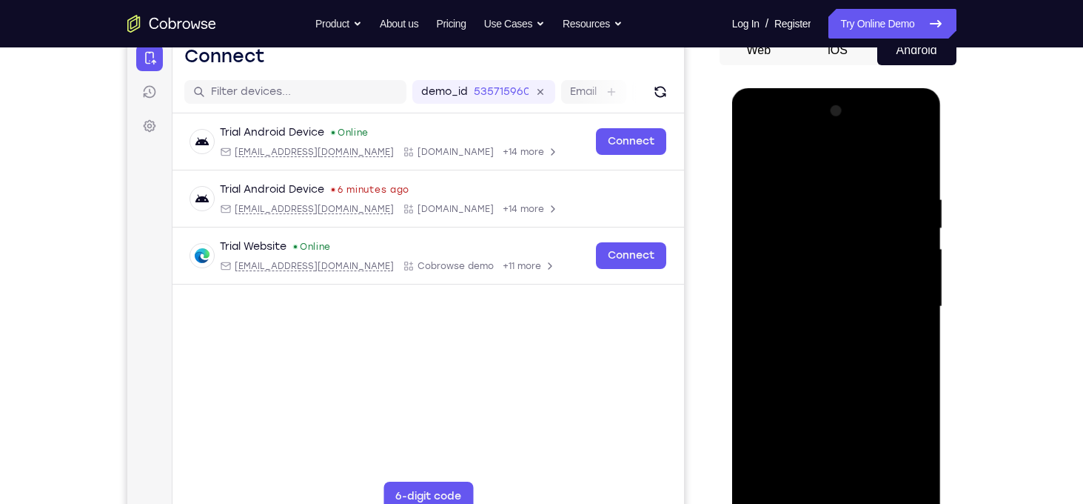
scroll to position [166, 0]
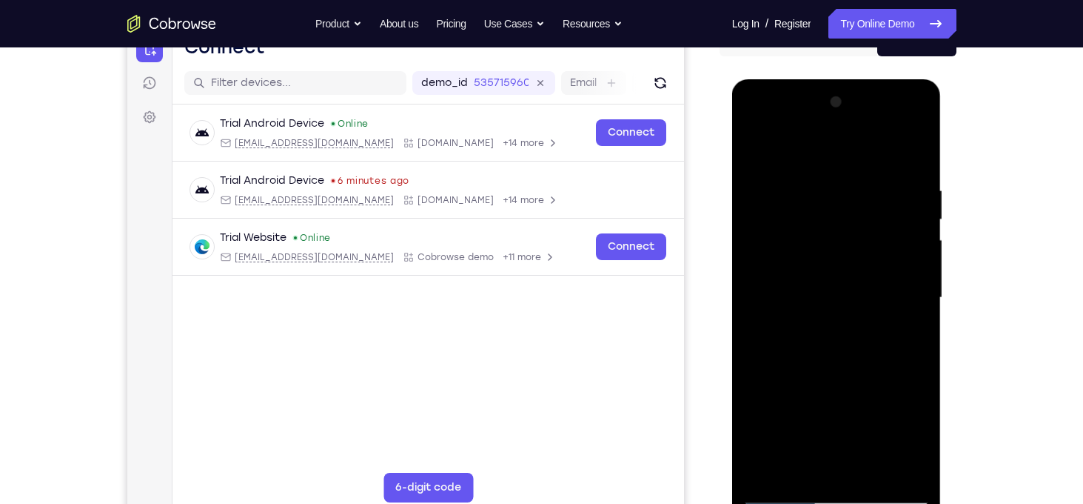
click at [836, 325] on div at bounding box center [837, 297] width 187 height 415
click at [892, 356] on div at bounding box center [837, 297] width 187 height 415
click at [917, 142] on div at bounding box center [837, 297] width 187 height 415
click at [878, 386] on div at bounding box center [837, 297] width 187 height 415
click at [921, 150] on div at bounding box center [837, 297] width 187 height 415
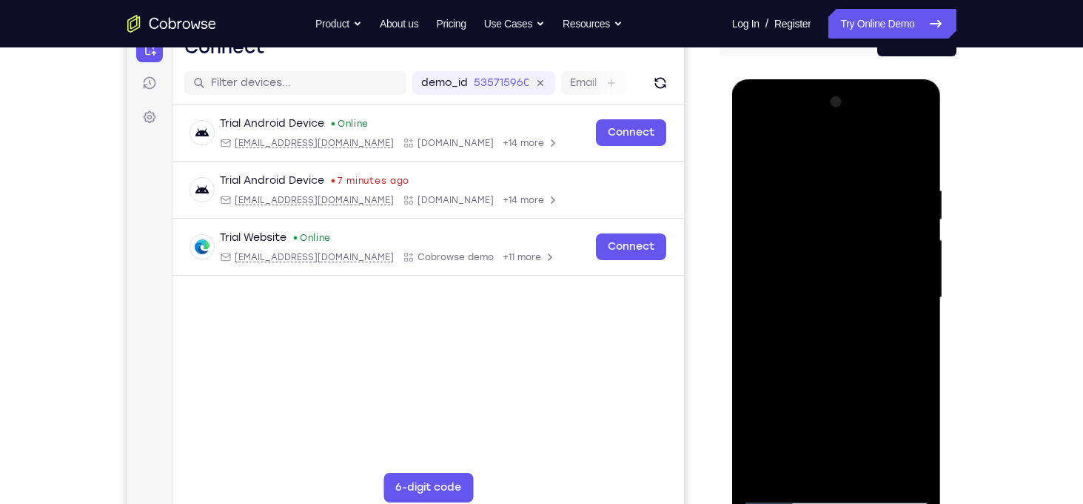
click at [875, 410] on div at bounding box center [837, 297] width 187 height 415
click at [920, 148] on div at bounding box center [837, 297] width 187 height 415
click at [885, 304] on div at bounding box center [837, 297] width 187 height 415
click at [918, 151] on div at bounding box center [837, 297] width 187 height 415
click at [791, 150] on div at bounding box center [837, 297] width 187 height 415
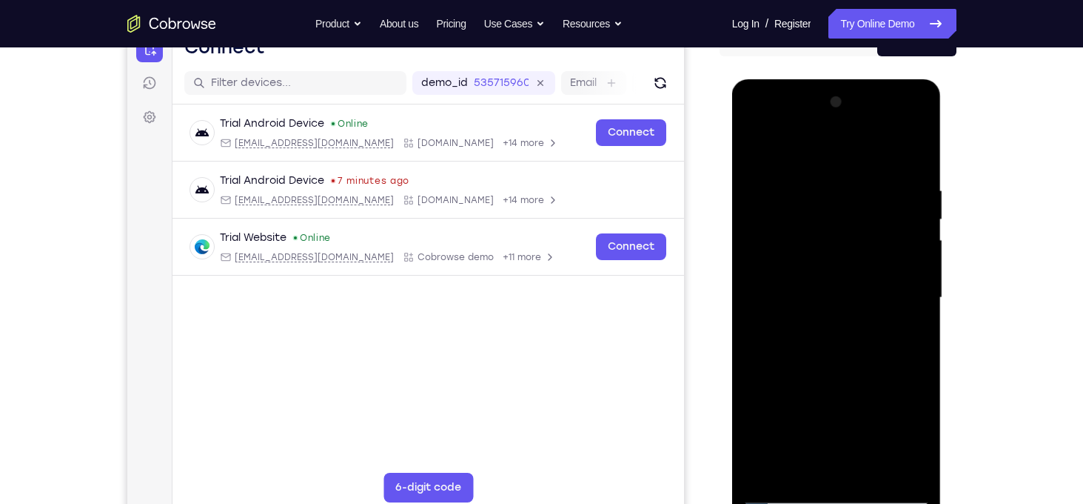
click at [849, 263] on div at bounding box center [837, 297] width 187 height 415
click at [918, 151] on div at bounding box center [837, 297] width 187 height 415
click at [857, 397] on div at bounding box center [837, 297] width 187 height 415
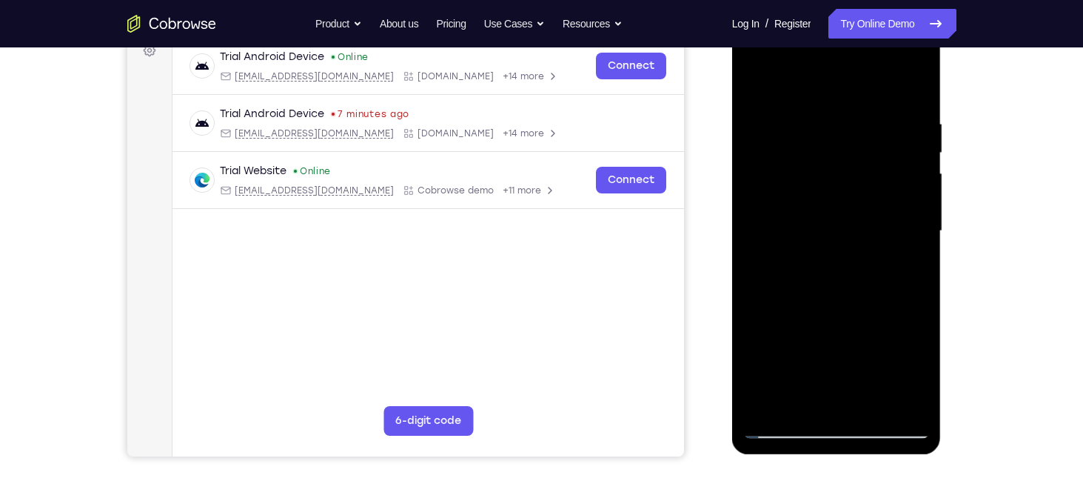
scroll to position [187, 0]
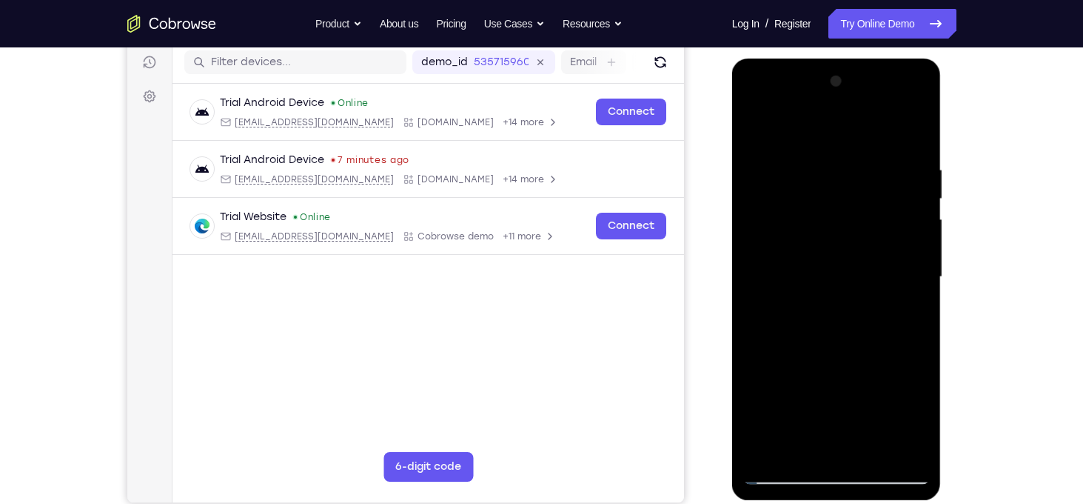
click at [917, 130] on div at bounding box center [837, 277] width 187 height 415
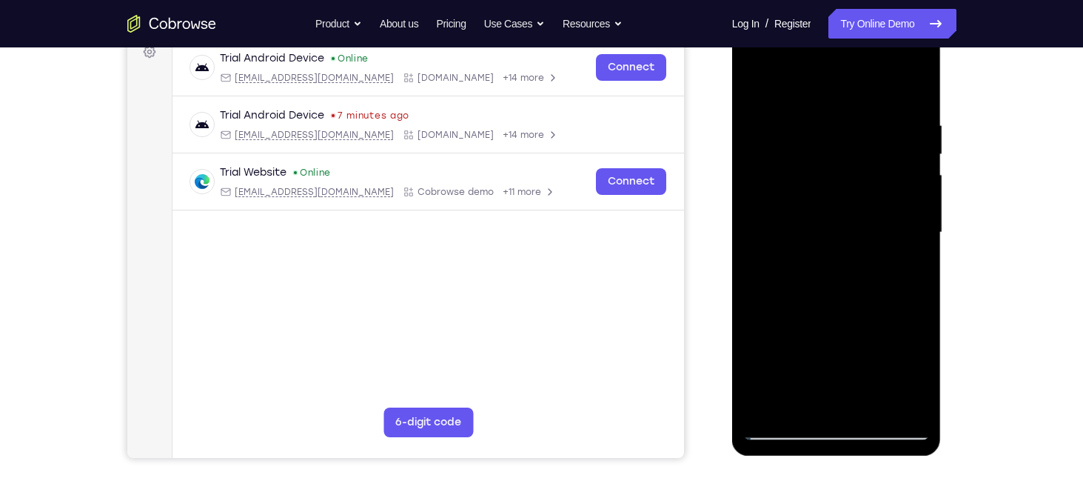
click at [836, 264] on div at bounding box center [837, 232] width 187 height 415
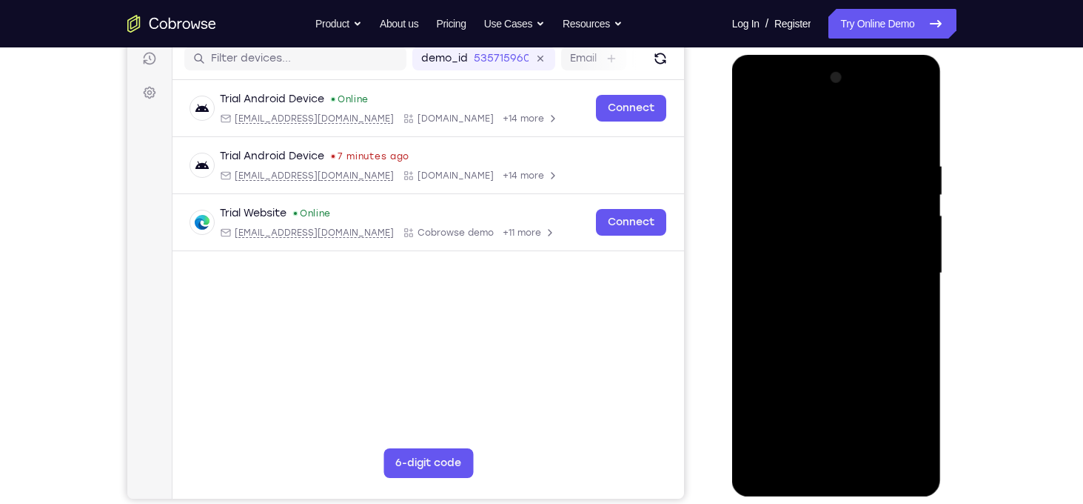
scroll to position [181, 0]
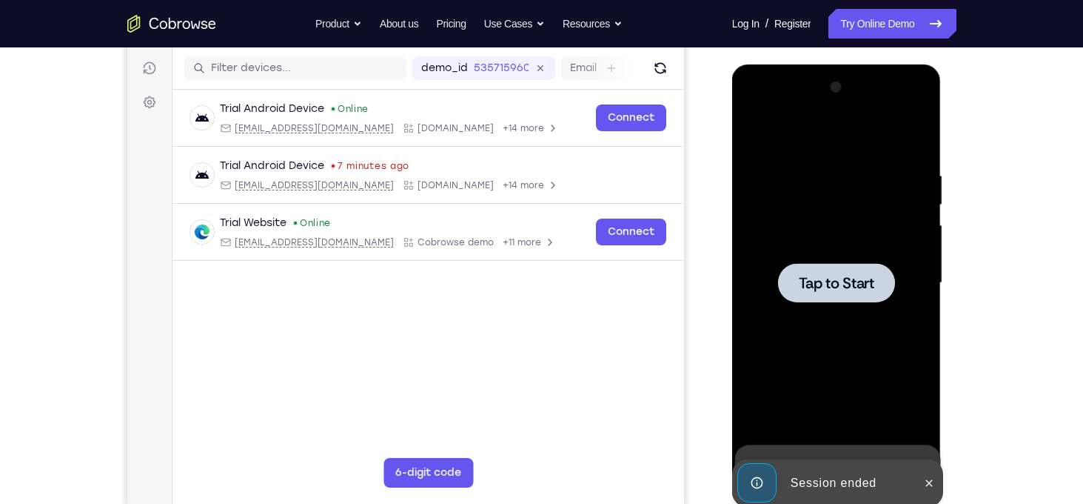
click at [832, 263] on div at bounding box center [836, 282] width 117 height 39
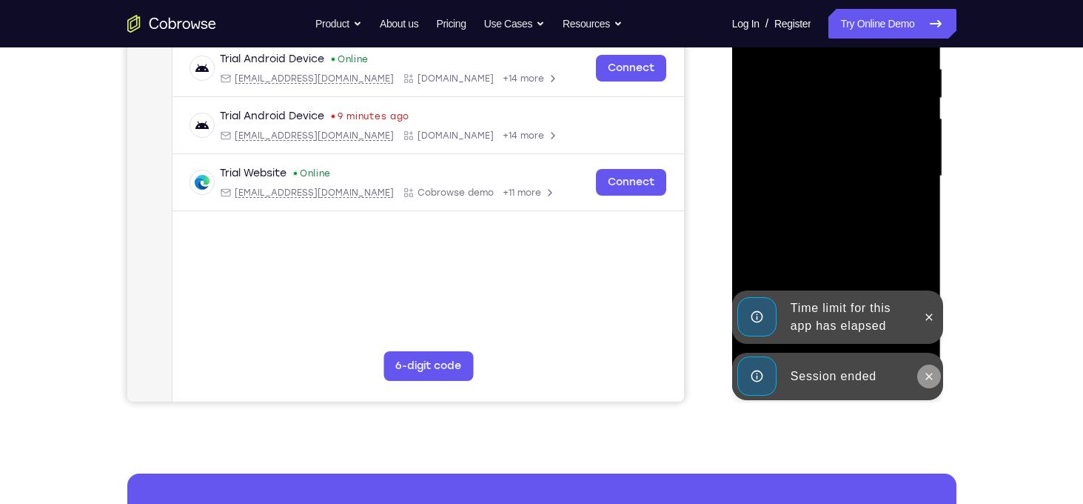
click at [932, 378] on icon at bounding box center [929, 375] width 7 height 7
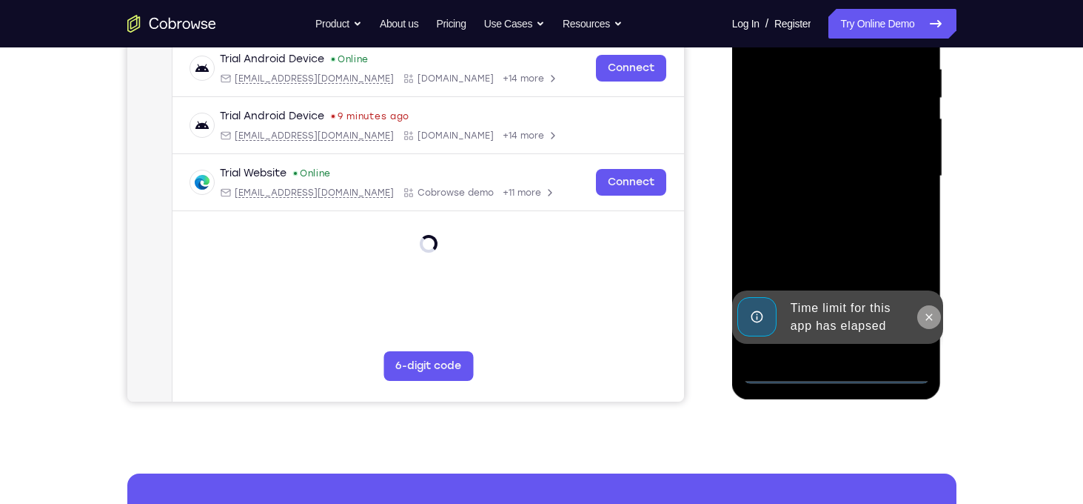
click at [928, 323] on div "Time limit for this app has elapsed" at bounding box center [837, 316] width 211 height 53
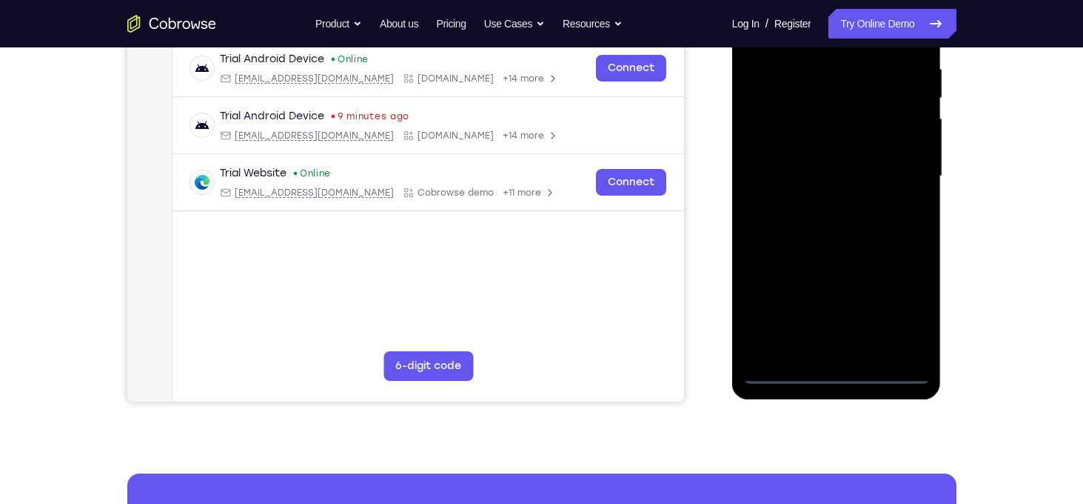
click at [832, 372] on div at bounding box center [837, 176] width 187 height 415
click at [902, 304] on div at bounding box center [837, 176] width 187 height 415
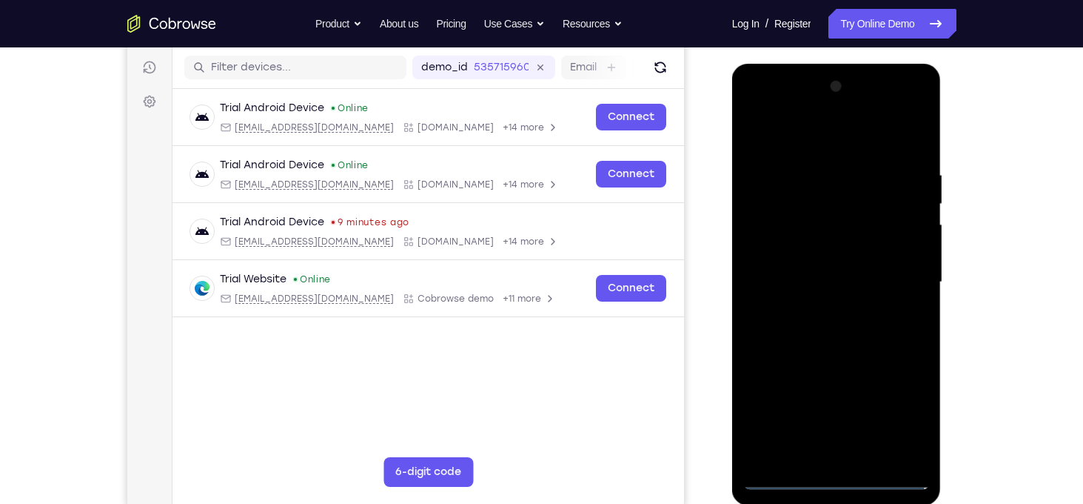
scroll to position [180, 0]
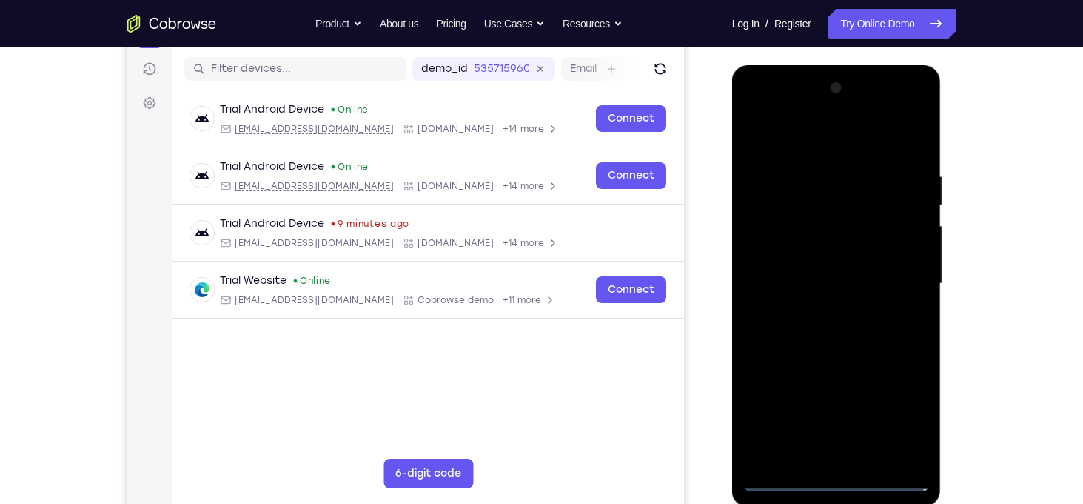
click at [810, 141] on div at bounding box center [837, 283] width 187 height 415
click at [895, 273] on div at bounding box center [837, 283] width 187 height 415
click at [819, 310] on div at bounding box center [837, 283] width 187 height 415
click at [797, 273] on div at bounding box center [837, 283] width 187 height 415
click at [797, 262] on div at bounding box center [837, 283] width 187 height 415
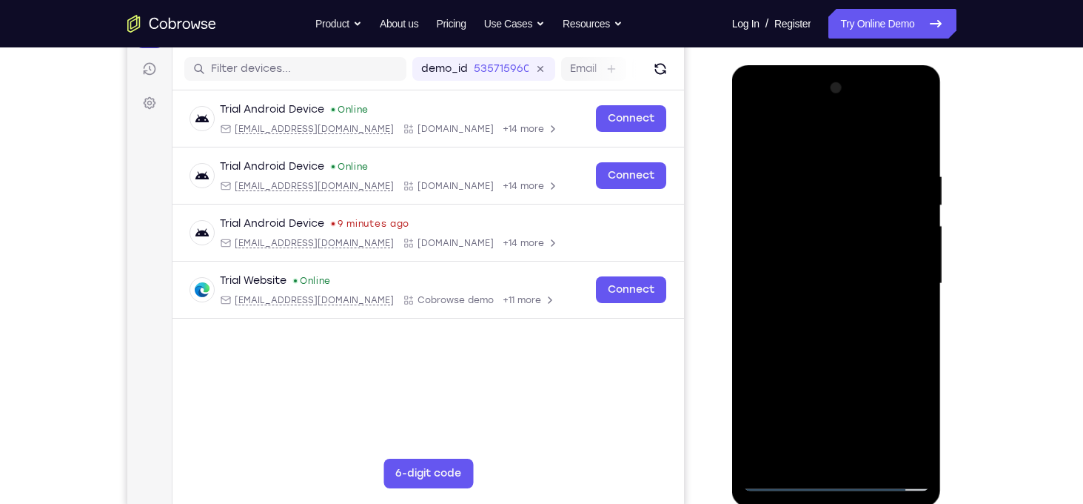
click at [801, 281] on div at bounding box center [837, 283] width 187 height 415
click at [793, 327] on div at bounding box center [837, 283] width 187 height 415
click at [826, 324] on div at bounding box center [837, 283] width 187 height 415
click at [810, 167] on div at bounding box center [837, 283] width 187 height 415
click at [905, 216] on div at bounding box center [837, 283] width 187 height 415
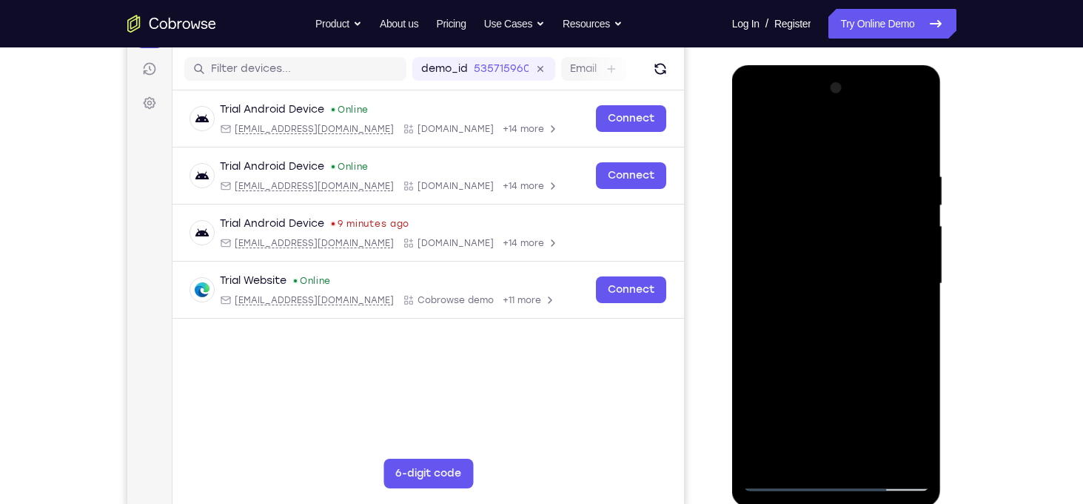
click at [905, 216] on div at bounding box center [837, 283] width 187 height 415
drag, startPoint x: 764, startPoint y: 233, endPoint x: 903, endPoint y: 247, distance: 139.1
click at [903, 247] on div at bounding box center [837, 283] width 187 height 415
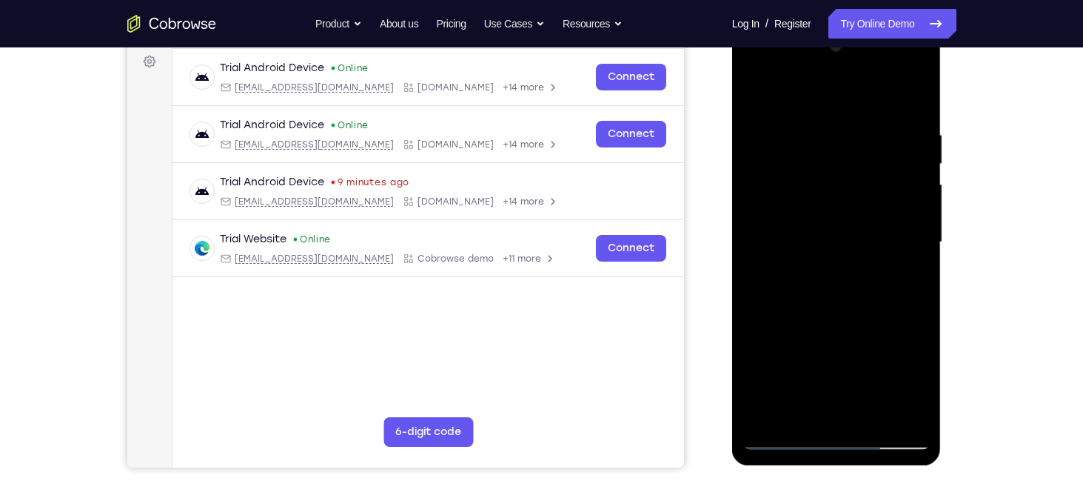
click at [914, 412] on div at bounding box center [837, 242] width 187 height 415
drag, startPoint x: 886, startPoint y: 309, endPoint x: 781, endPoint y: 318, distance: 105.6
click at [781, 318] on div at bounding box center [837, 242] width 187 height 415
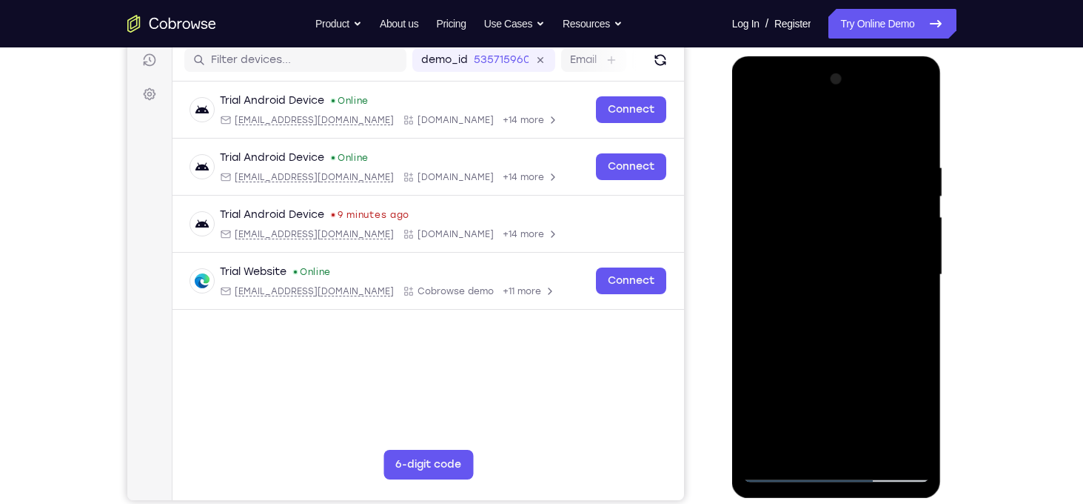
scroll to position [188, 0]
drag, startPoint x: 909, startPoint y: 328, endPoint x: 828, endPoint y: 300, distance: 85.5
click at [828, 300] on div at bounding box center [837, 275] width 187 height 415
drag, startPoint x: 905, startPoint y: 303, endPoint x: 781, endPoint y: 313, distance: 124.8
click at [781, 313] on div at bounding box center [837, 275] width 187 height 415
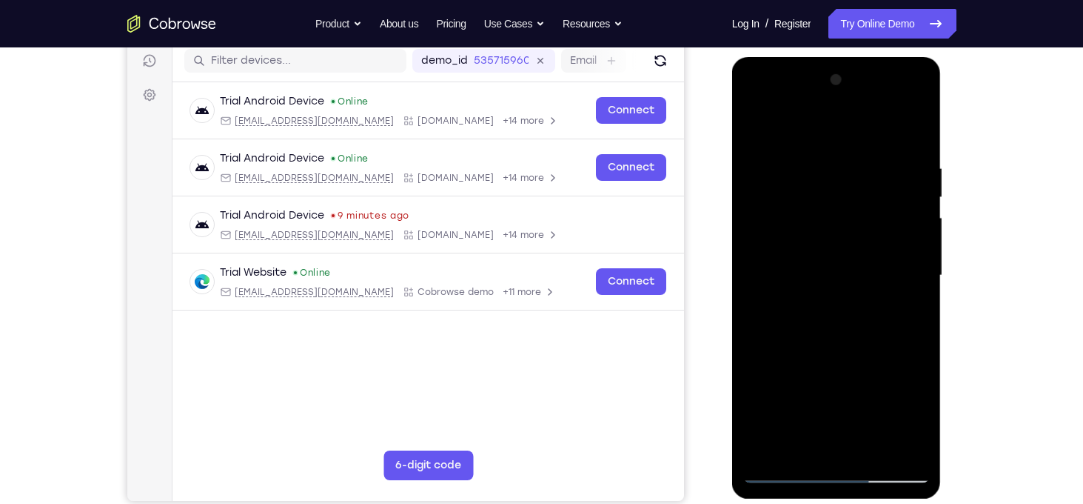
drag, startPoint x: 906, startPoint y: 283, endPoint x: 812, endPoint y: 296, distance: 94.3
click at [812, 296] on div at bounding box center [837, 275] width 187 height 415
drag, startPoint x: 899, startPoint y: 291, endPoint x: 832, endPoint y: 298, distance: 67.7
click at [832, 298] on div at bounding box center [837, 275] width 187 height 415
drag, startPoint x: 889, startPoint y: 299, endPoint x: 775, endPoint y: 313, distance: 115.6
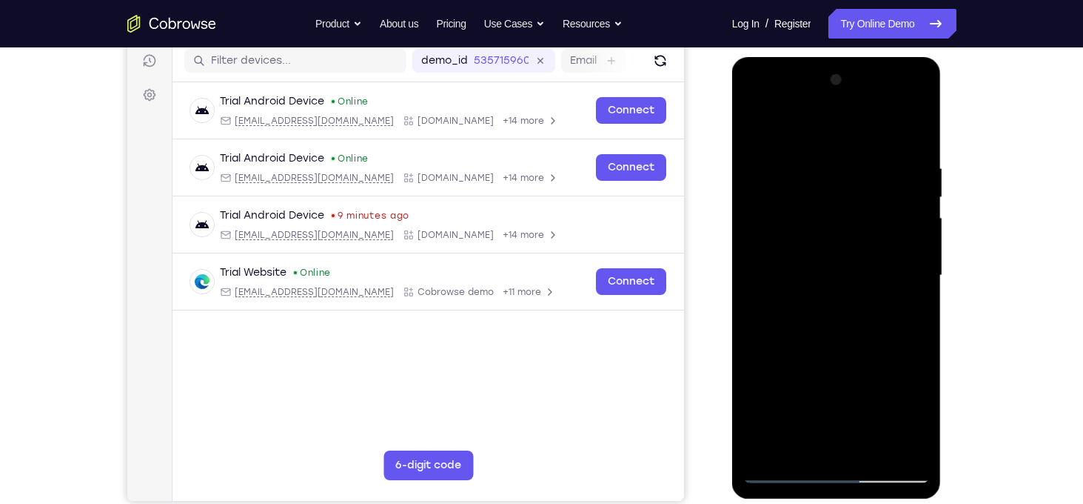
click at [775, 313] on div at bounding box center [837, 275] width 187 height 415
click at [921, 161] on div at bounding box center [837, 275] width 187 height 415
click at [914, 132] on div at bounding box center [837, 275] width 187 height 415
click at [755, 400] on div at bounding box center [837, 275] width 187 height 415
click at [918, 269] on div at bounding box center [837, 275] width 187 height 415
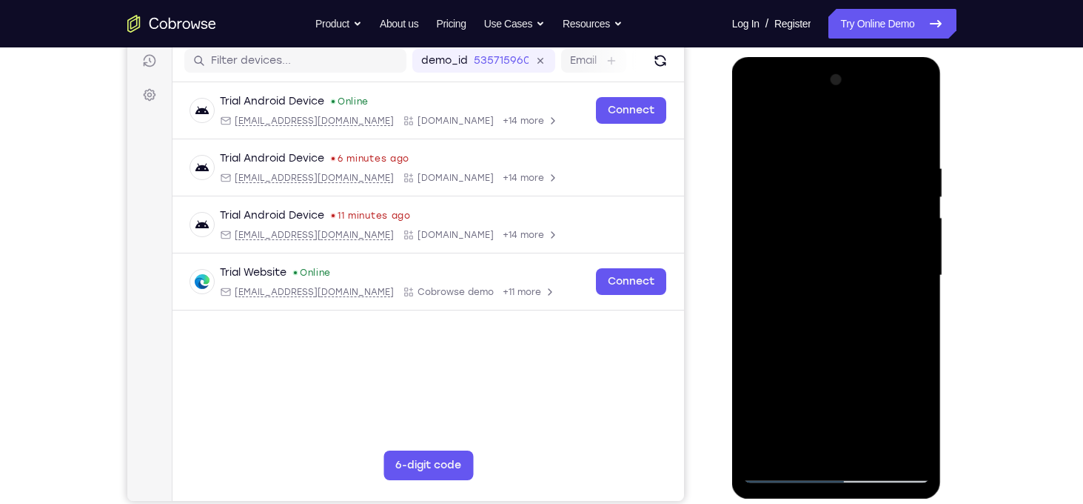
click at [918, 269] on div at bounding box center [837, 275] width 187 height 415
click at [918, 178] on div at bounding box center [837, 275] width 187 height 415
click at [917, 217] on div at bounding box center [837, 275] width 187 height 415
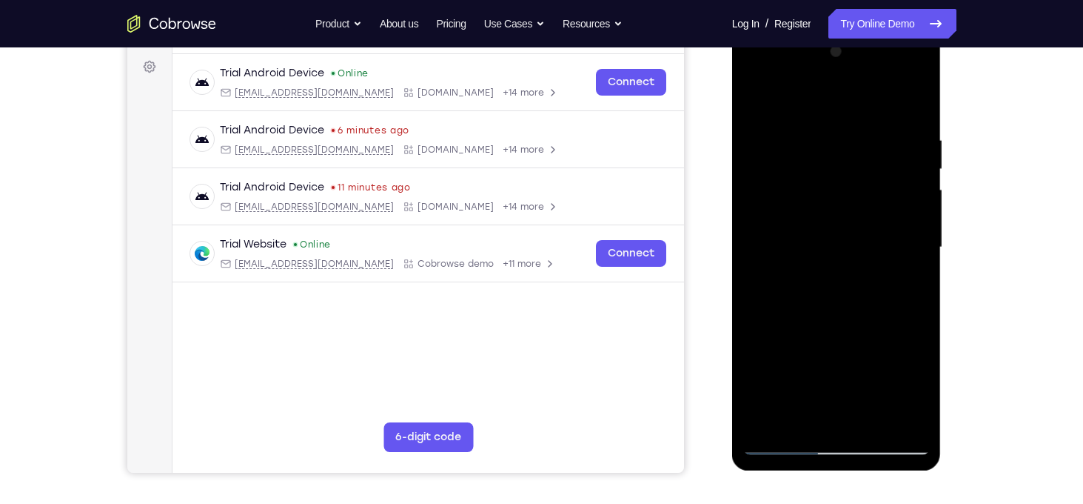
scroll to position [218, 0]
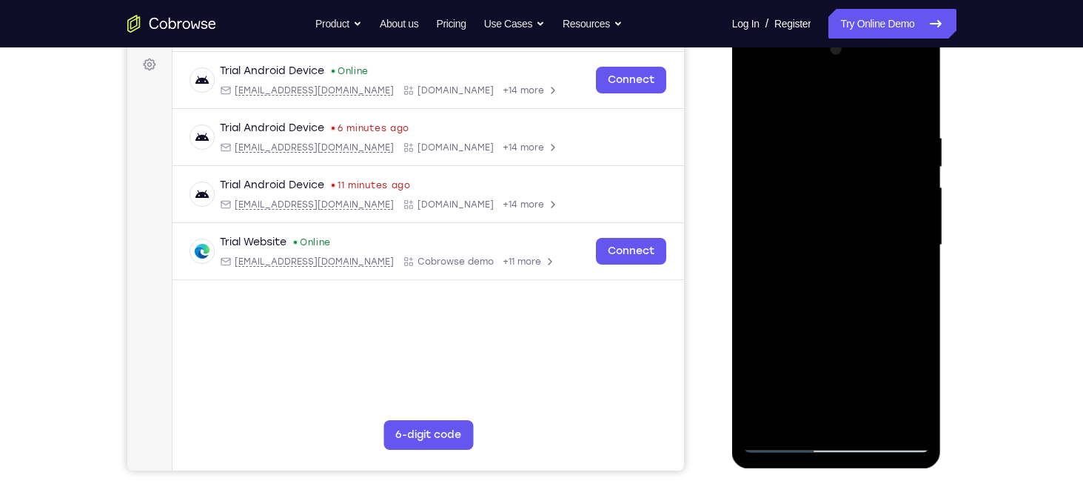
click at [766, 420] on div at bounding box center [837, 245] width 187 height 415
click at [764, 418] on div at bounding box center [837, 245] width 187 height 415
click at [755, 75] on div at bounding box center [837, 245] width 187 height 415
click at [779, 198] on div at bounding box center [837, 245] width 187 height 415
click at [812, 133] on div at bounding box center [837, 245] width 187 height 415
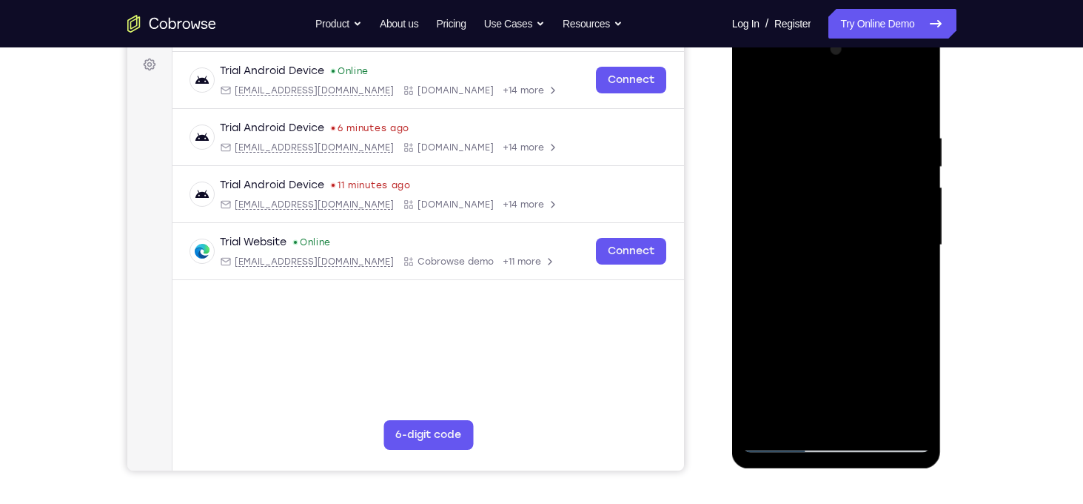
click at [911, 105] on div at bounding box center [837, 245] width 187 height 415
click at [899, 135] on div at bounding box center [837, 245] width 187 height 415
click at [908, 215] on div at bounding box center [837, 245] width 187 height 415
click at [918, 188] on div at bounding box center [837, 245] width 187 height 415
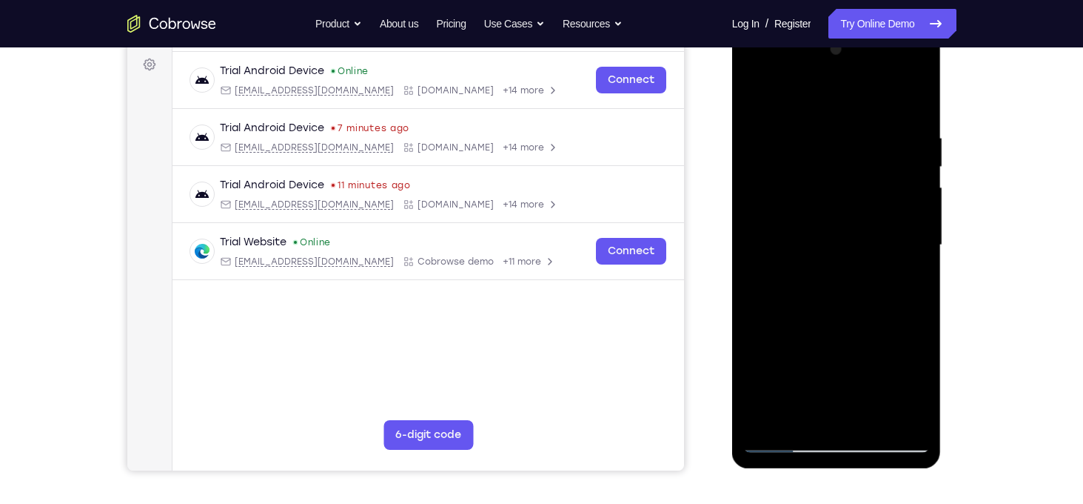
click at [918, 188] on div at bounding box center [837, 245] width 187 height 415
click at [913, 195] on div at bounding box center [837, 245] width 187 height 415
click at [914, 100] on div at bounding box center [837, 245] width 187 height 415
click at [907, 418] on div at bounding box center [837, 245] width 187 height 415
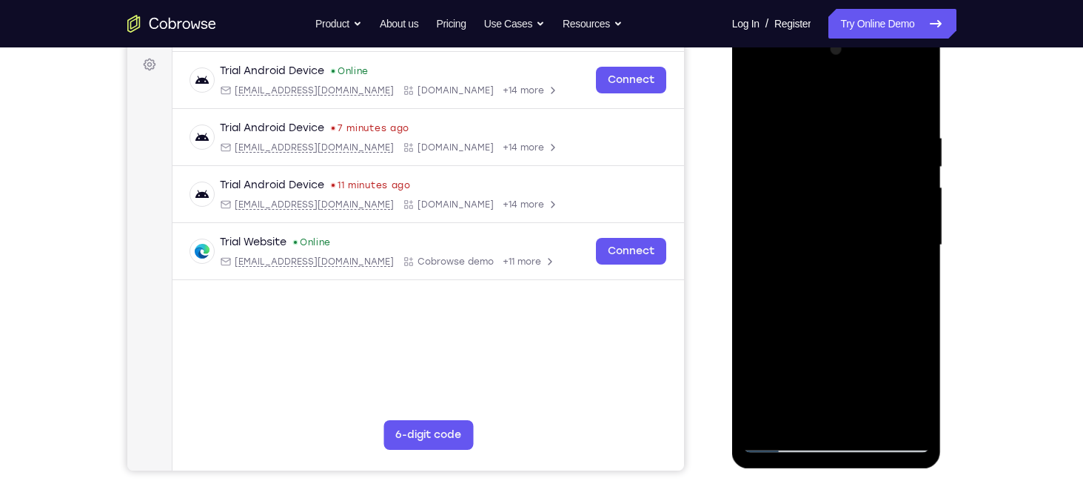
click at [766, 358] on div at bounding box center [837, 245] width 187 height 415
click at [921, 259] on div at bounding box center [837, 245] width 187 height 415
click at [921, 254] on div at bounding box center [837, 245] width 187 height 415
click at [921, 257] on div at bounding box center [837, 245] width 187 height 415
click at [786, 437] on div at bounding box center [837, 245] width 187 height 415
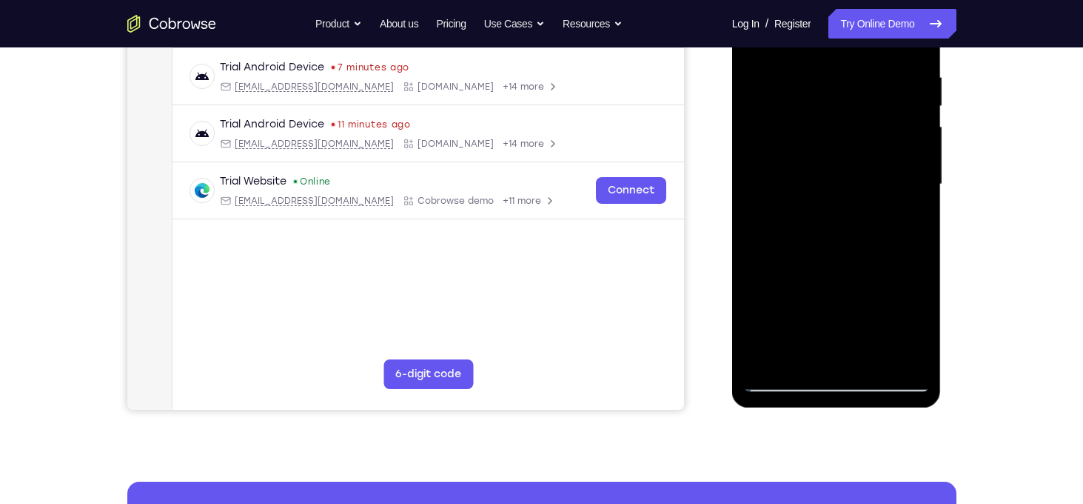
scroll to position [280, 0]
click at [853, 289] on div at bounding box center [837, 183] width 187 height 415
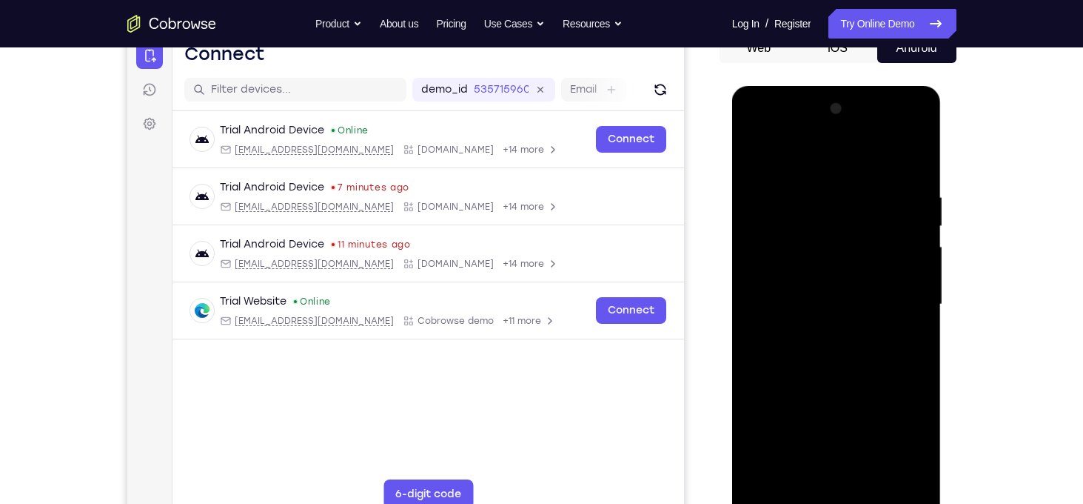
scroll to position [158, 0]
click at [755, 159] on div at bounding box center [837, 305] width 187 height 415
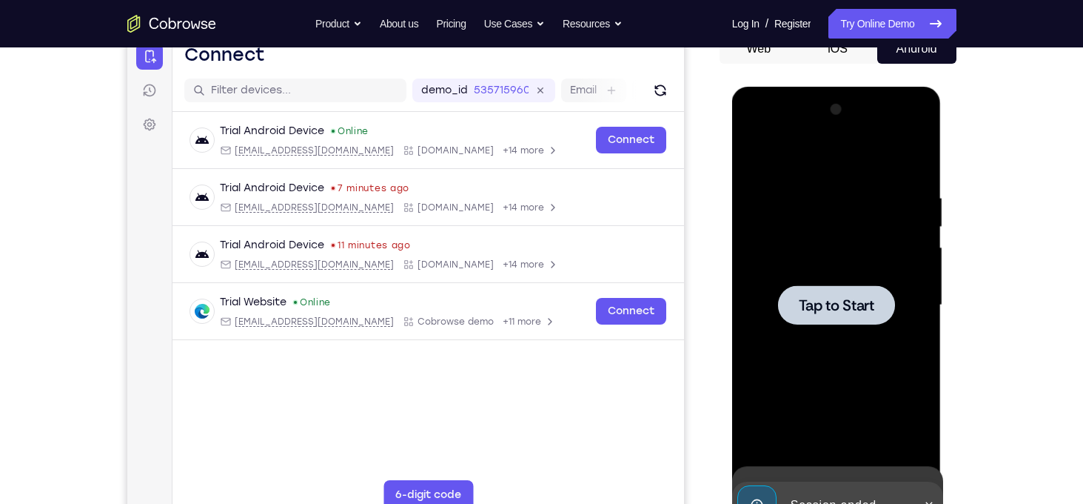
click at [766, 224] on div at bounding box center [837, 305] width 187 height 415
